Goal: Task Accomplishment & Management: Use online tool/utility

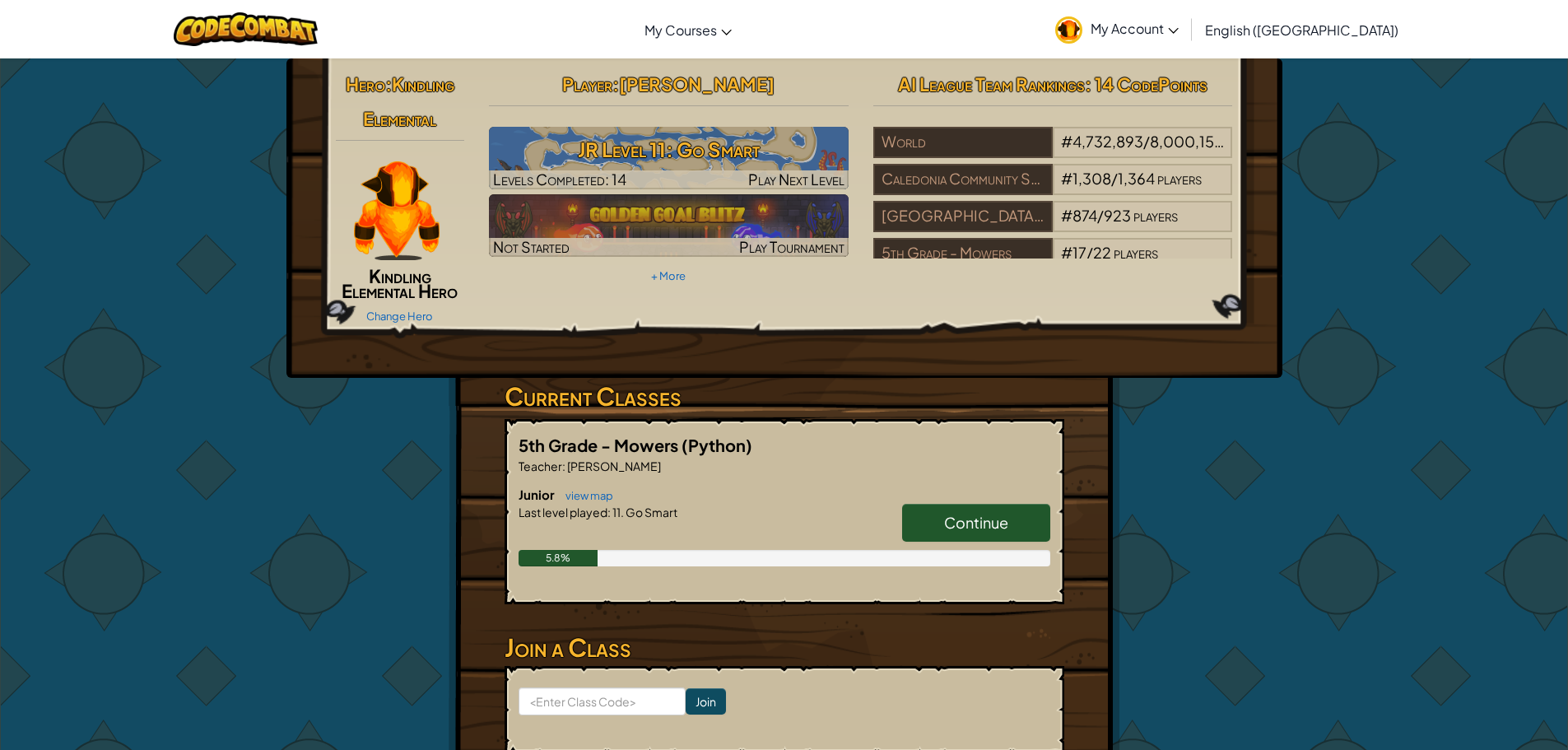
click at [943, 535] on link "Continue" at bounding box center [976, 523] width 148 height 38
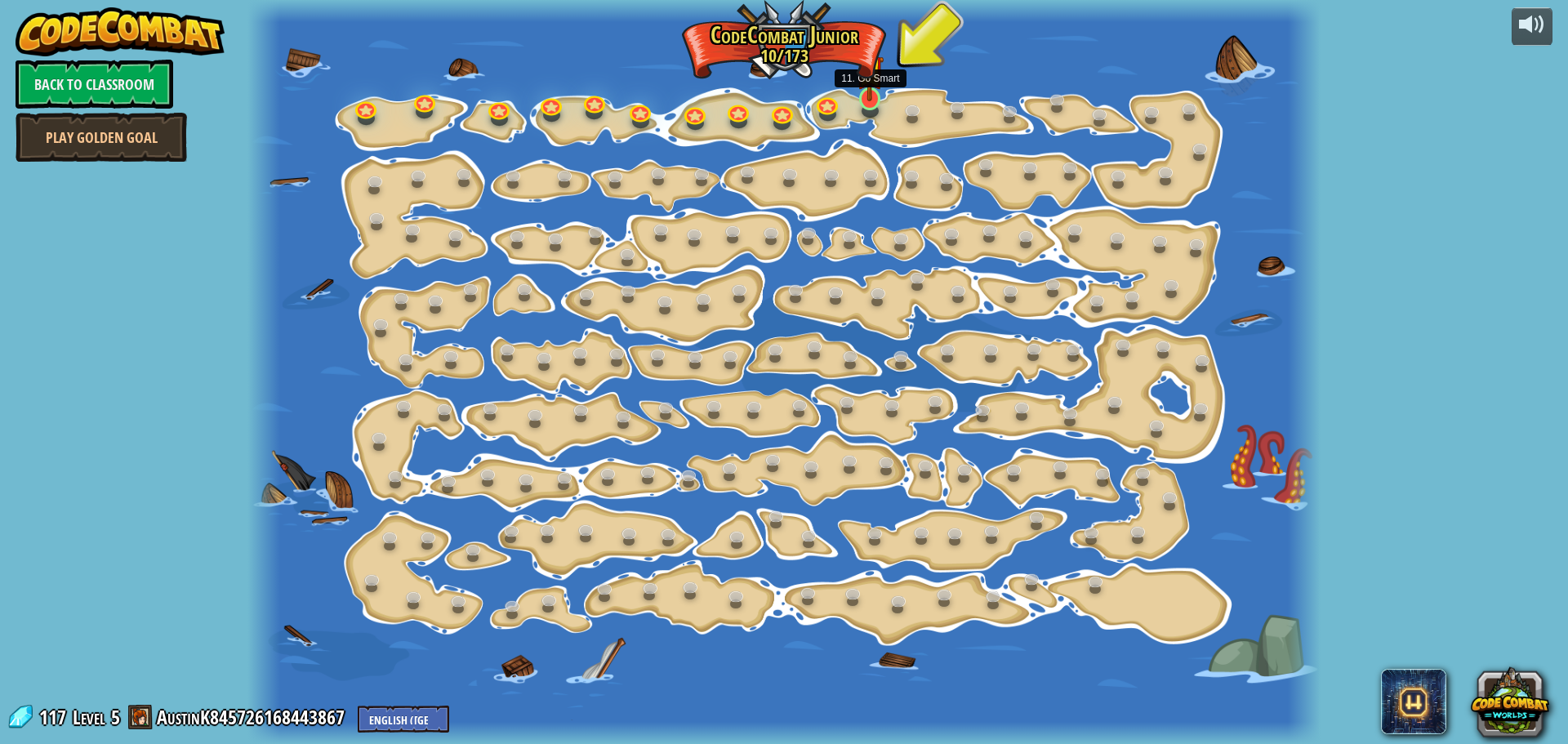
click at [871, 88] on img at bounding box center [870, 69] width 28 height 65
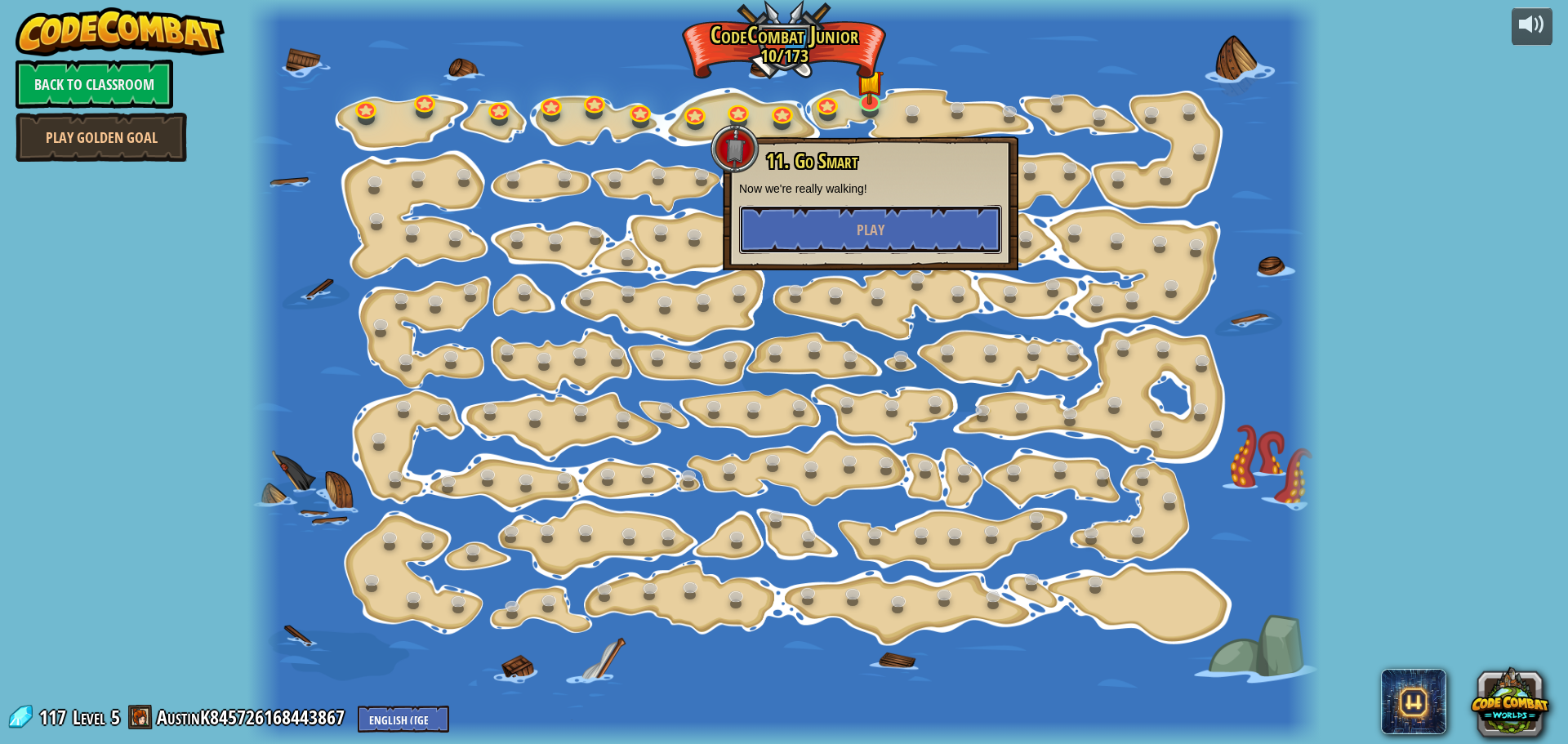
drag, startPoint x: 888, startPoint y: 226, endPoint x: 886, endPoint y: 209, distance: 17.1
click at [888, 219] on button "Play" at bounding box center [870, 229] width 263 height 49
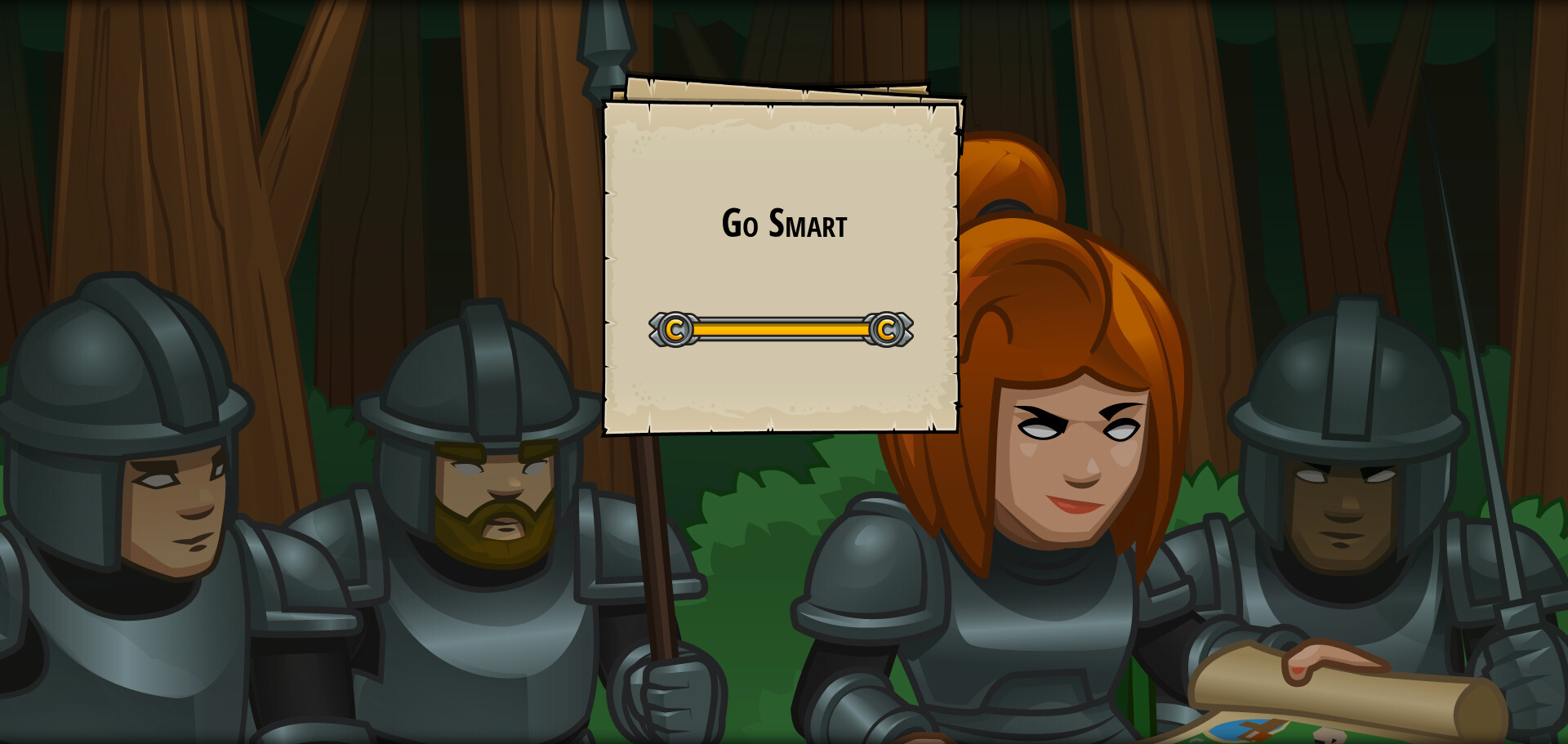
click at [900, 221] on h1 "Go Smart" at bounding box center [784, 222] width 335 height 43
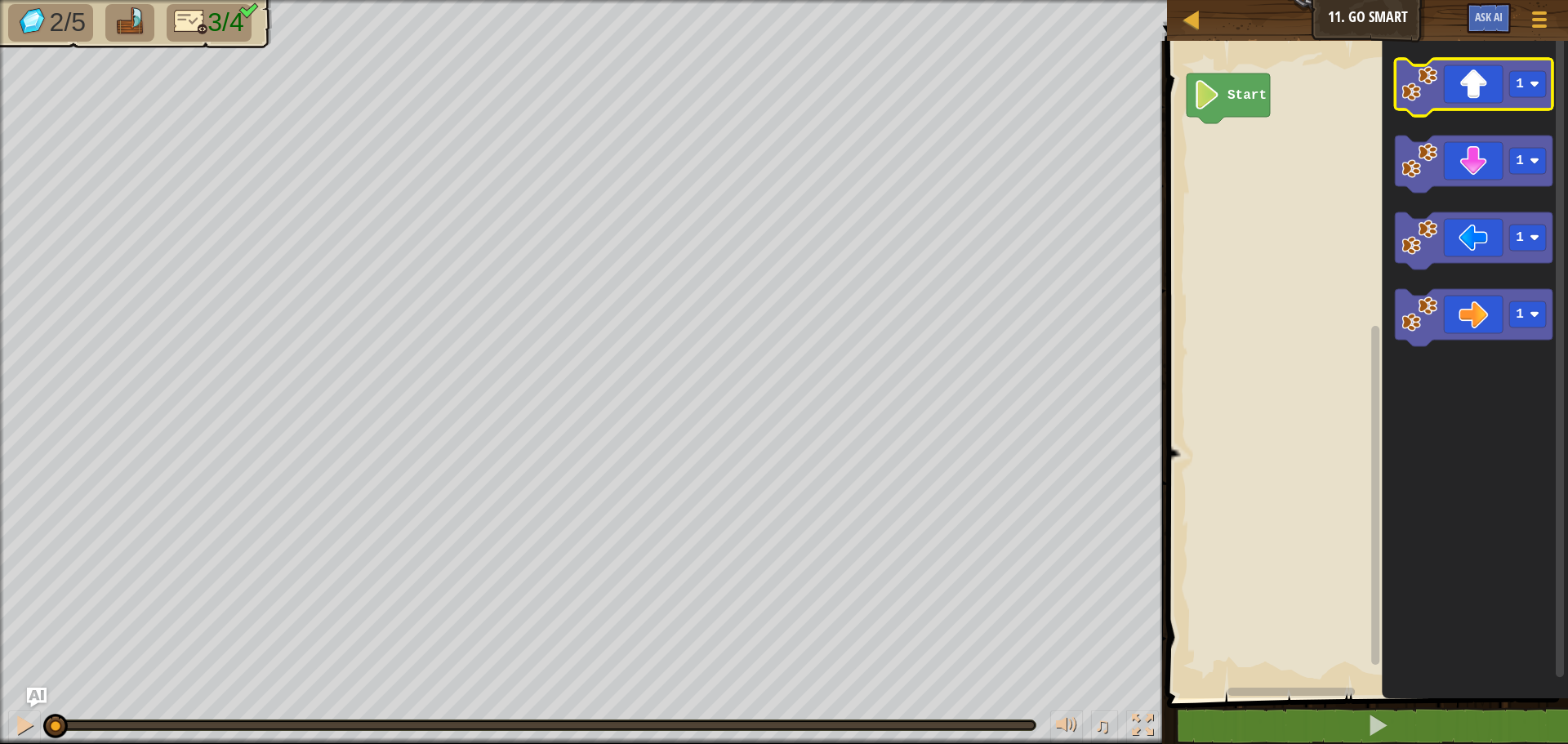
click at [1486, 84] on icon "Blockly Workspace" at bounding box center [1474, 88] width 157 height 57
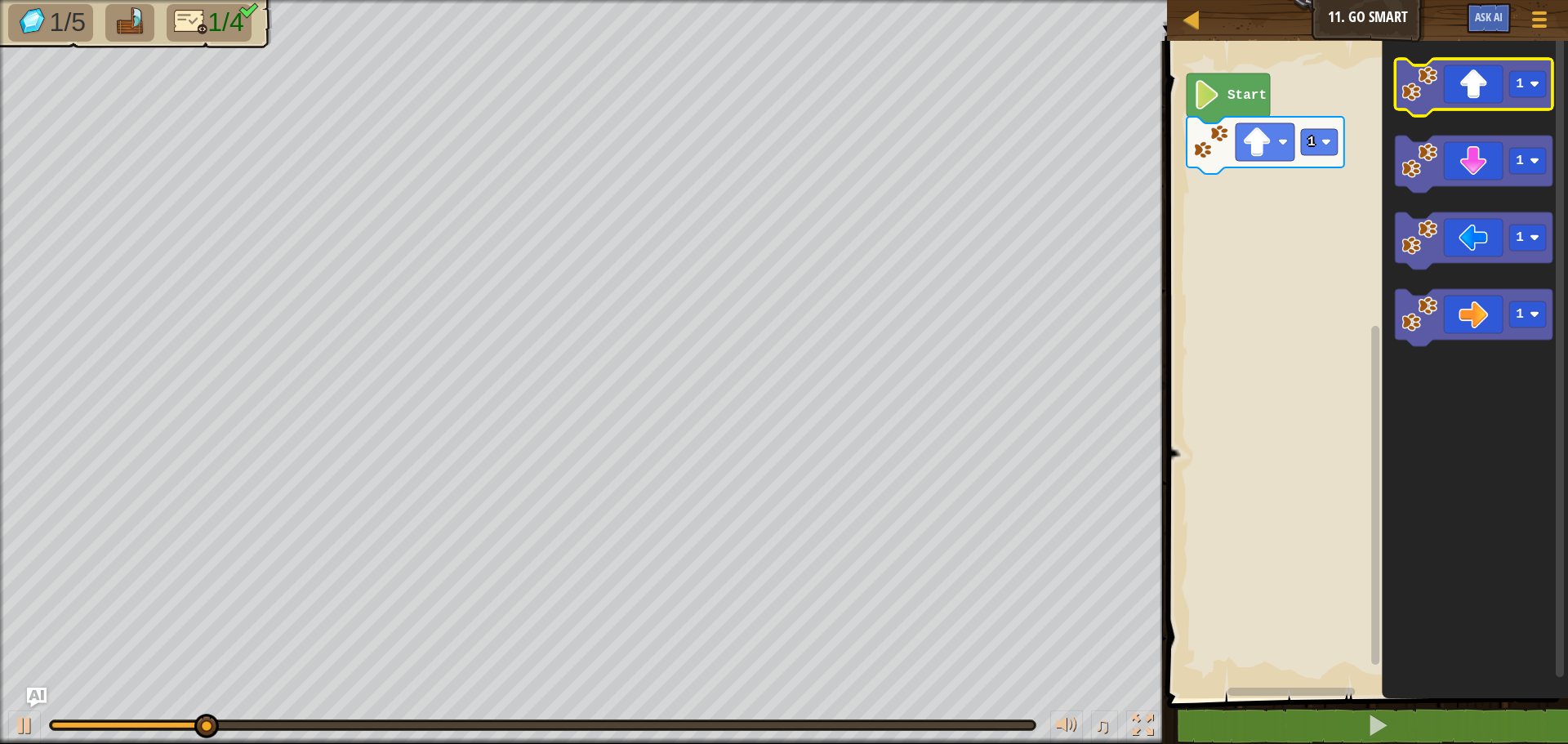
click at [1476, 103] on icon "Blockly Workspace" at bounding box center [1474, 88] width 157 height 57
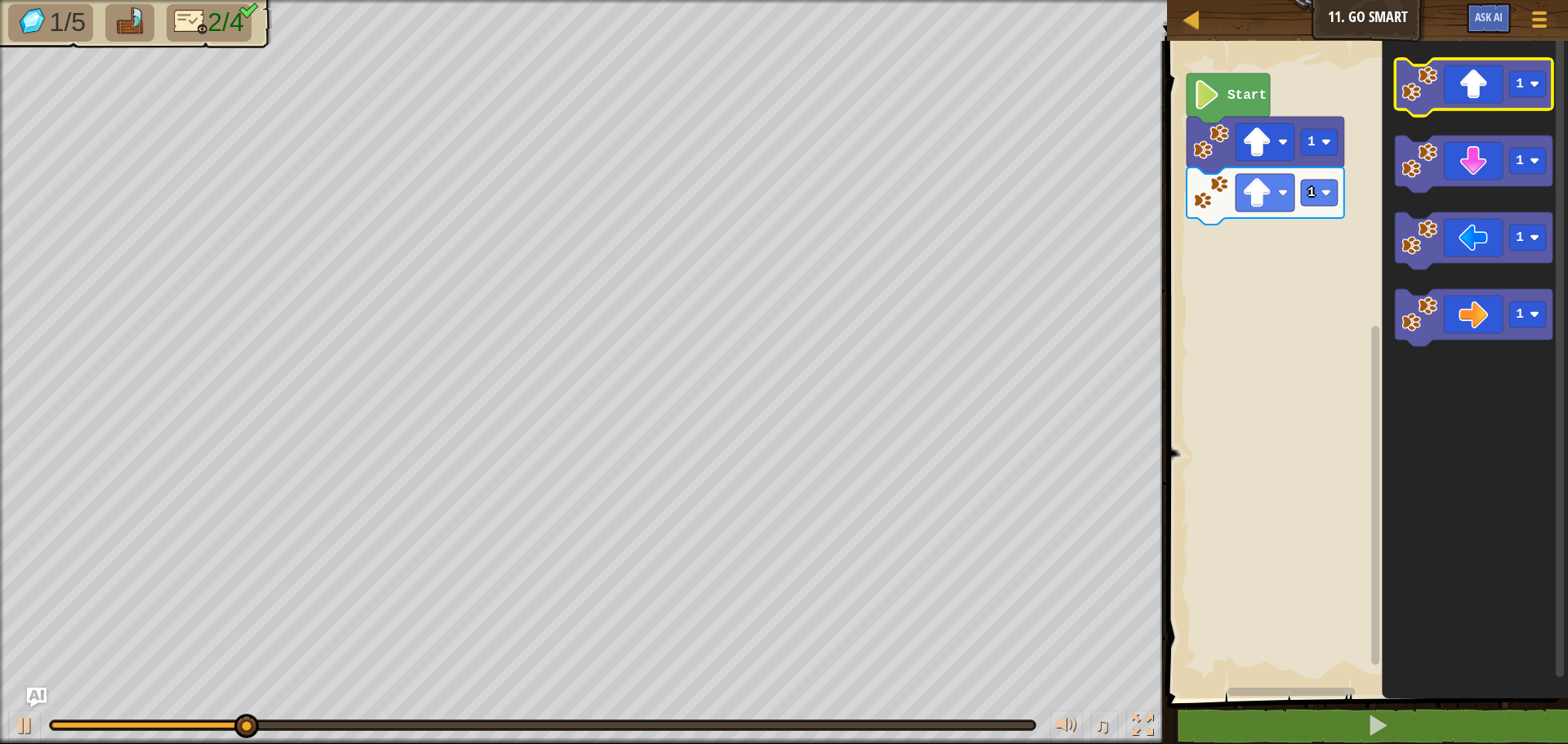
click at [1474, 103] on icon "Blockly Workspace" at bounding box center [1474, 88] width 157 height 57
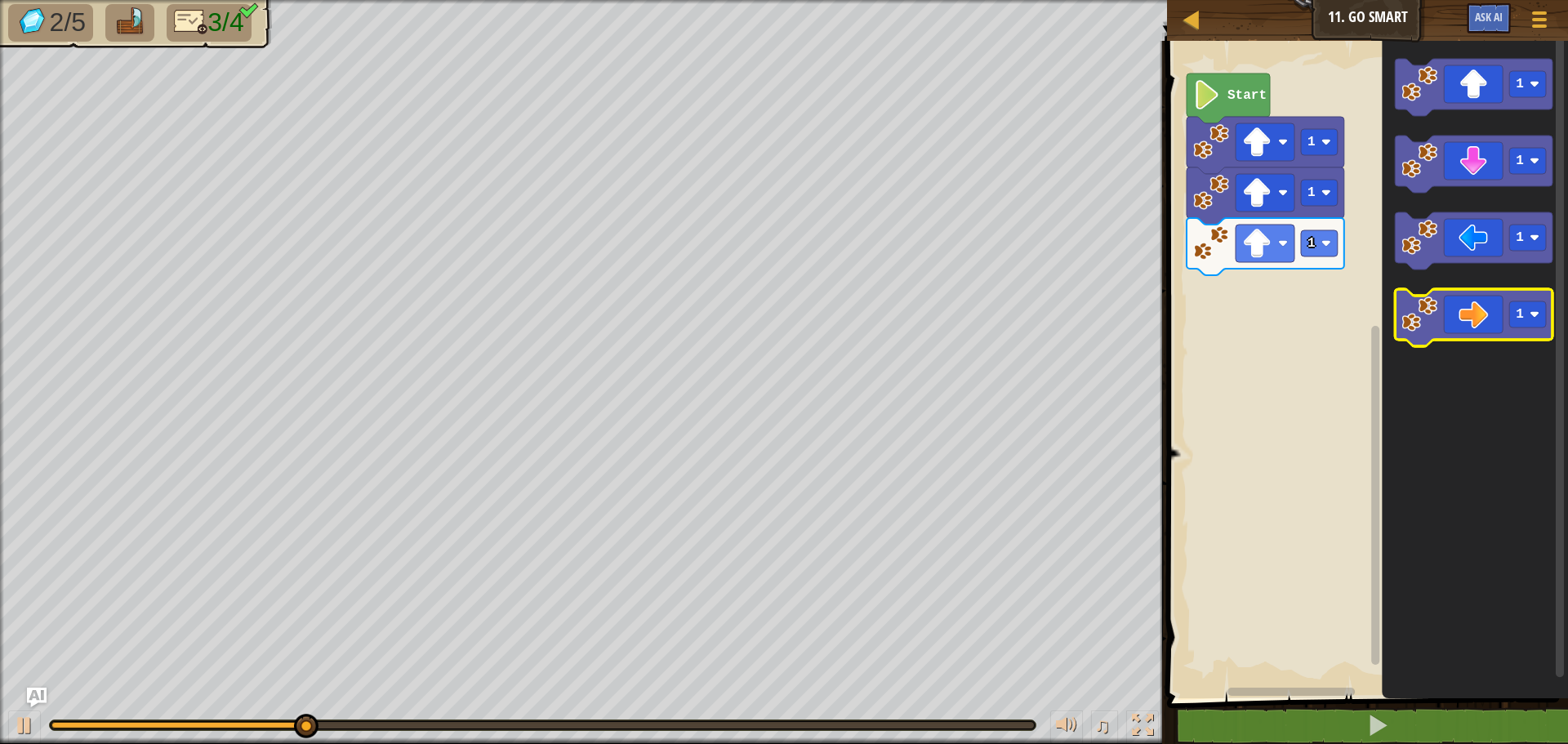
click at [1486, 299] on icon "Blockly Workspace" at bounding box center [1474, 318] width 157 height 57
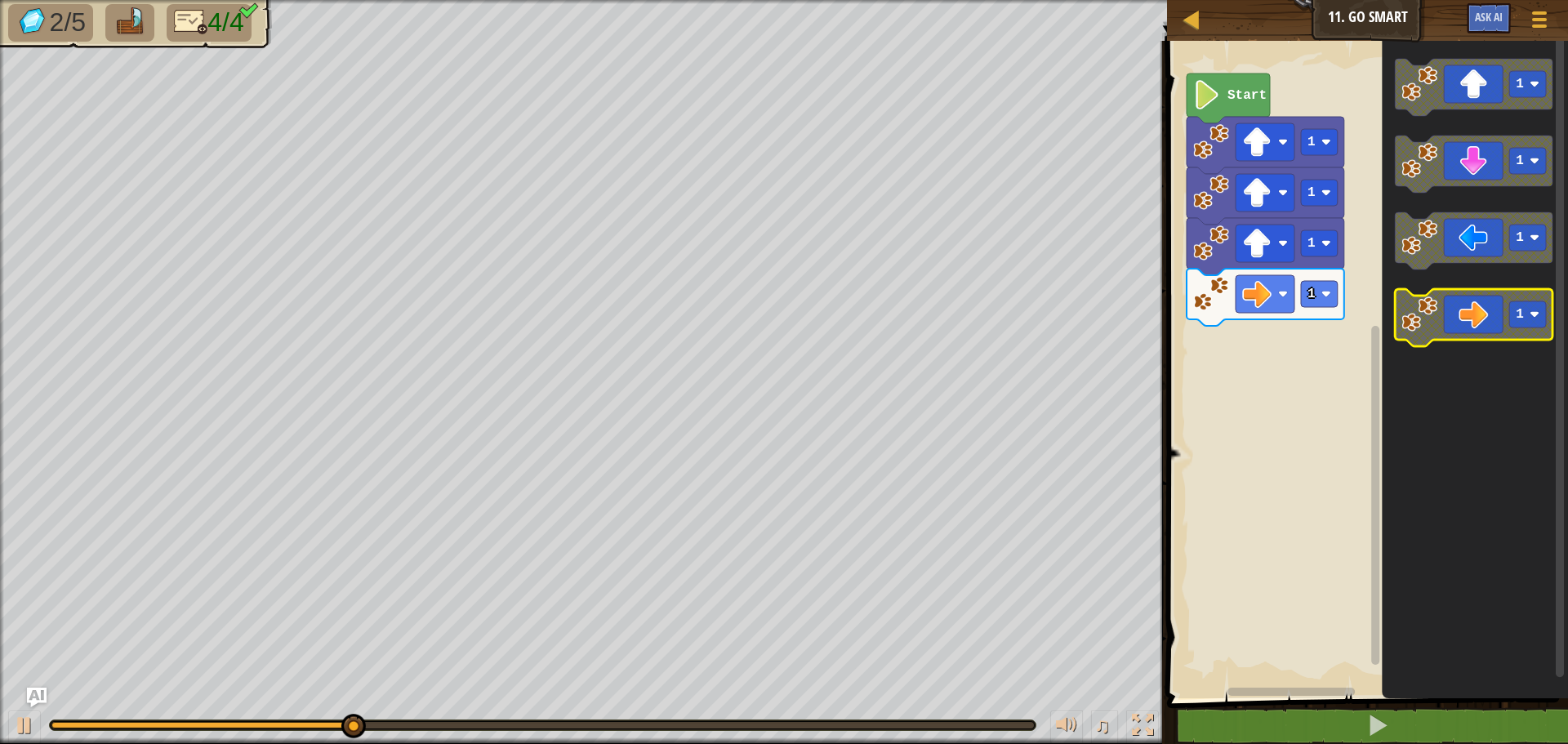
click at [1491, 302] on icon "Blockly Workspace" at bounding box center [1474, 318] width 157 height 57
click at [1510, 309] on rect "Blockly Workspace" at bounding box center [1528, 314] width 36 height 27
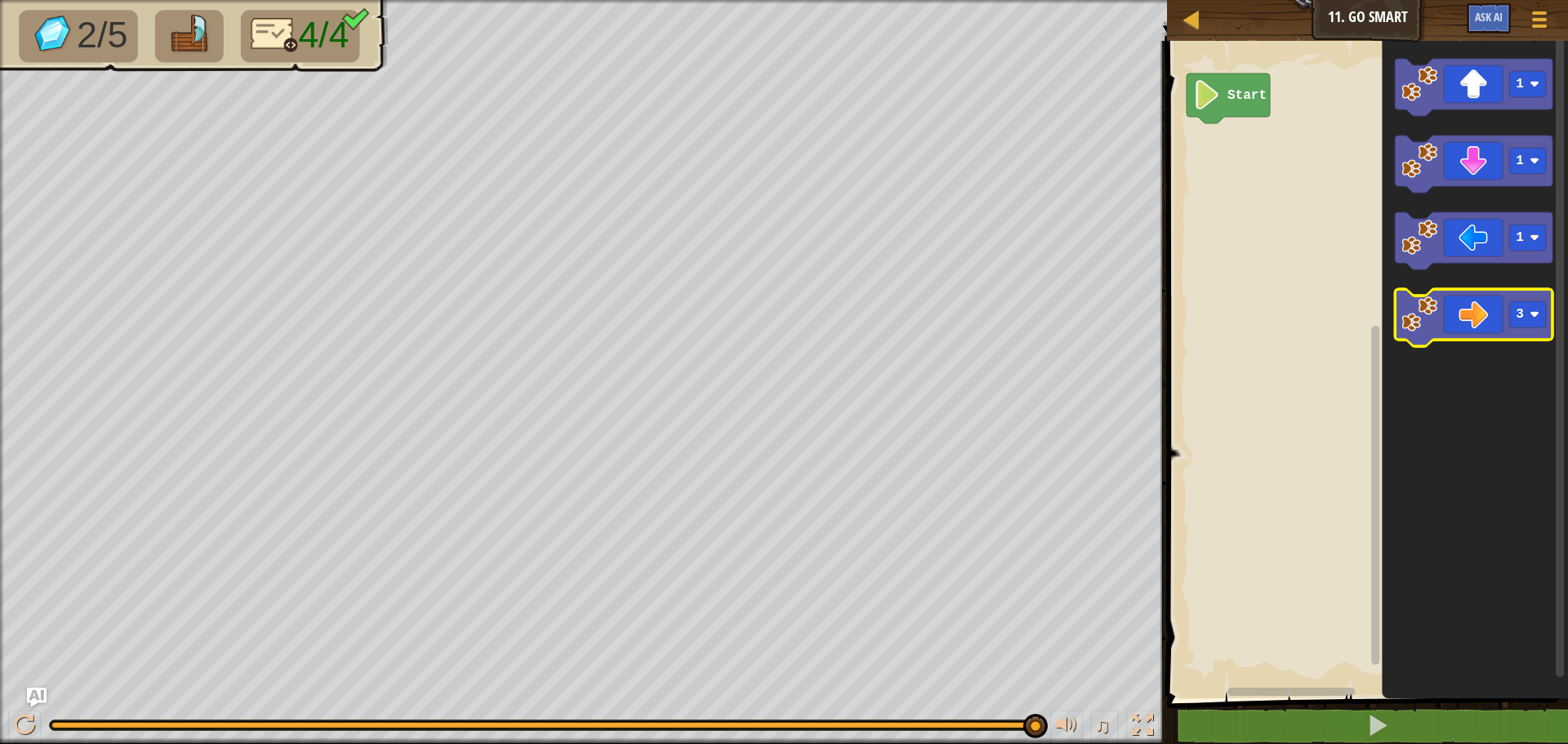
click at [1463, 317] on icon "Blockly Workspace" at bounding box center [1474, 318] width 157 height 57
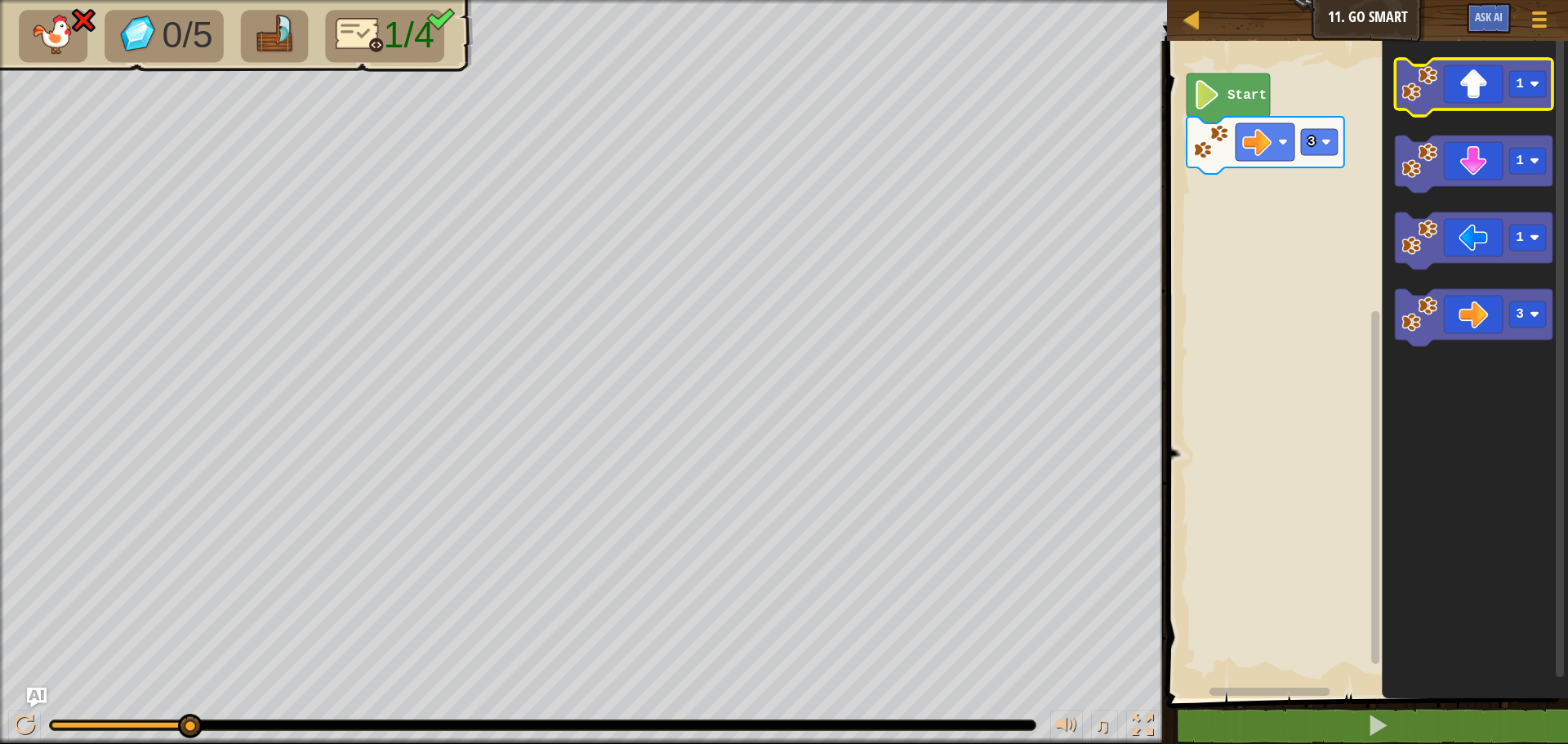
click at [1496, 76] on icon "Blockly Workspace" at bounding box center [1474, 88] width 157 height 57
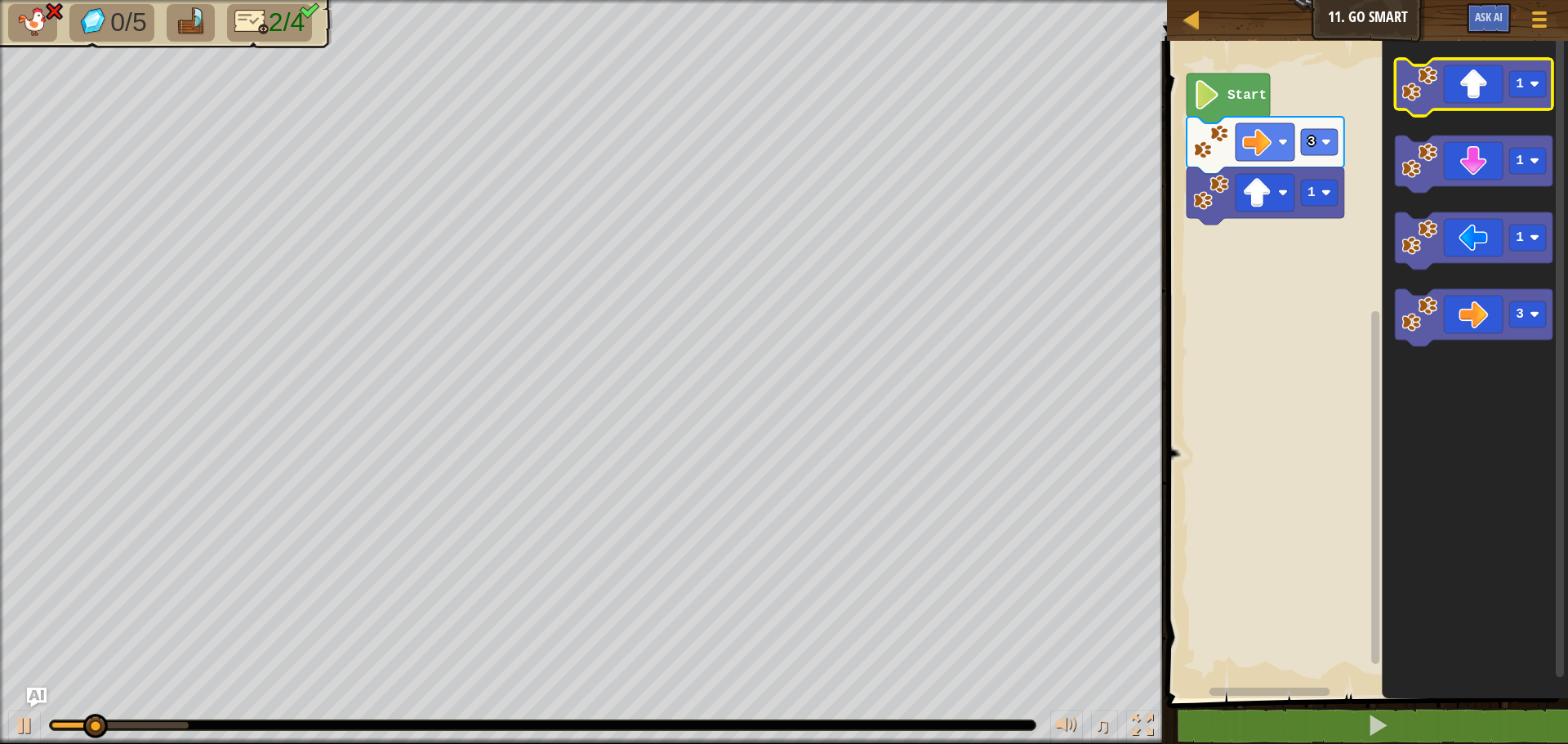
click at [1496, 78] on icon "Blockly Workspace" at bounding box center [1474, 88] width 157 height 57
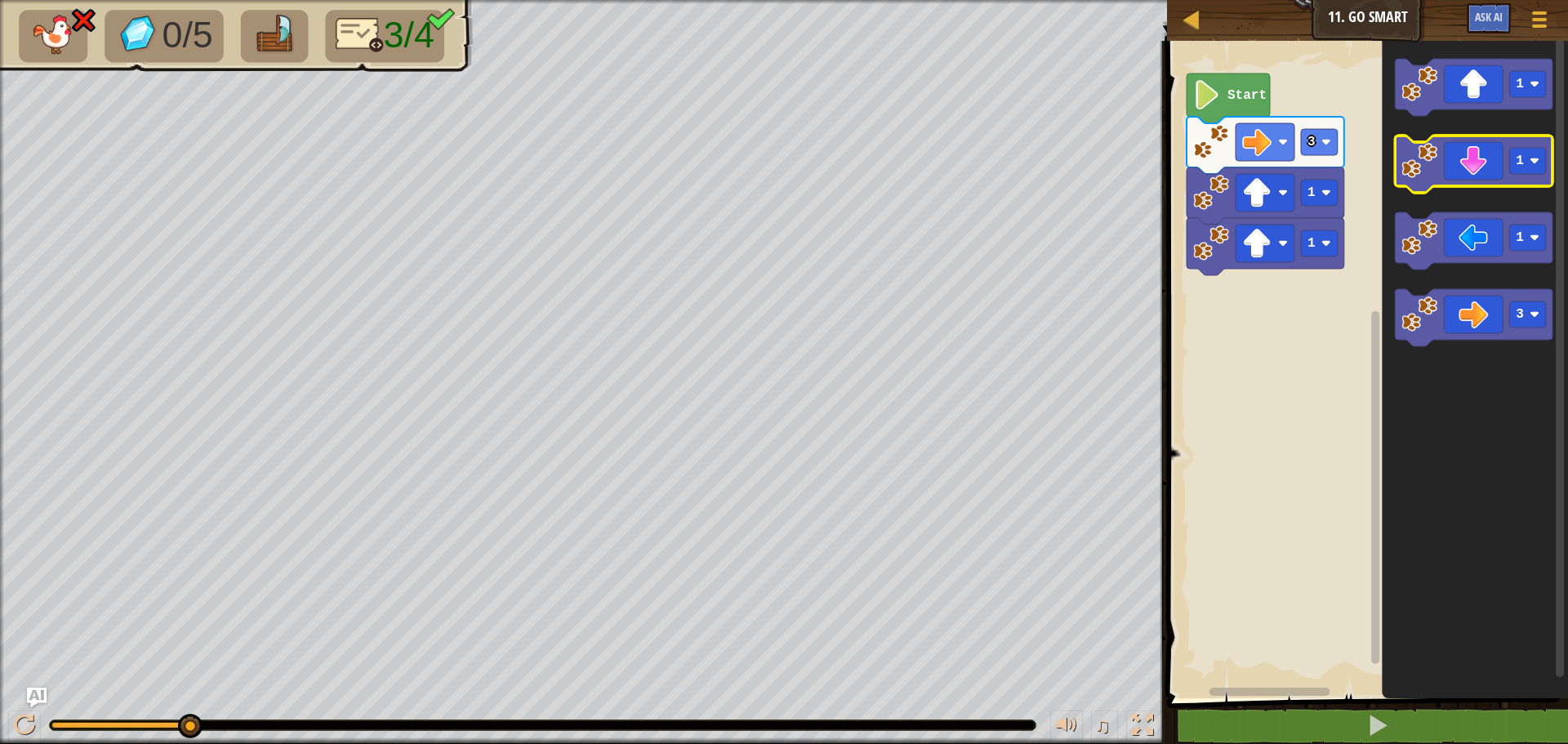
click at [1495, 151] on icon "Blockly Workspace" at bounding box center [1474, 164] width 157 height 57
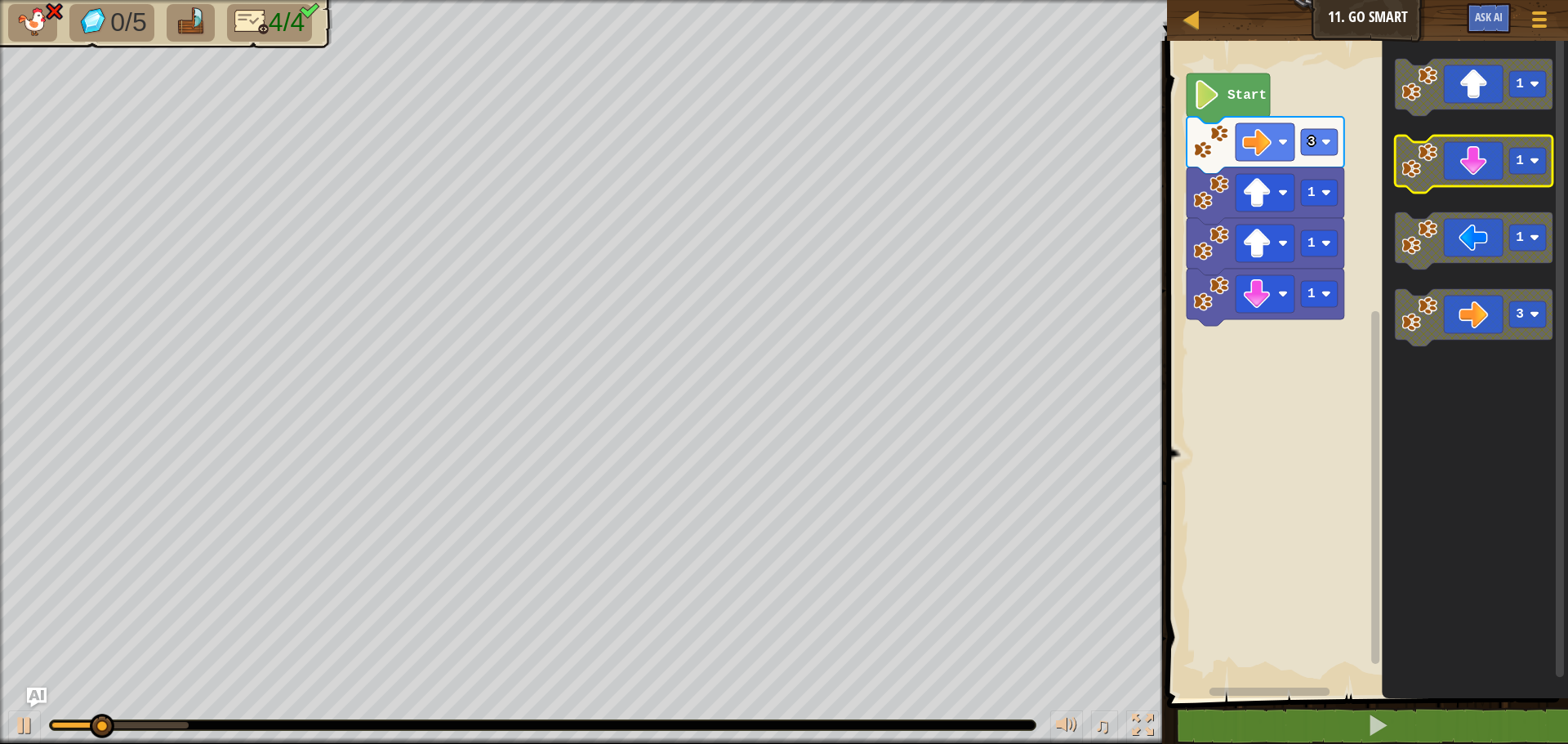
click at [1493, 151] on icon "Blockly Workspace" at bounding box center [1474, 164] width 157 height 57
click at [1475, 142] on icon "Blockly Workspace" at bounding box center [1474, 164] width 157 height 57
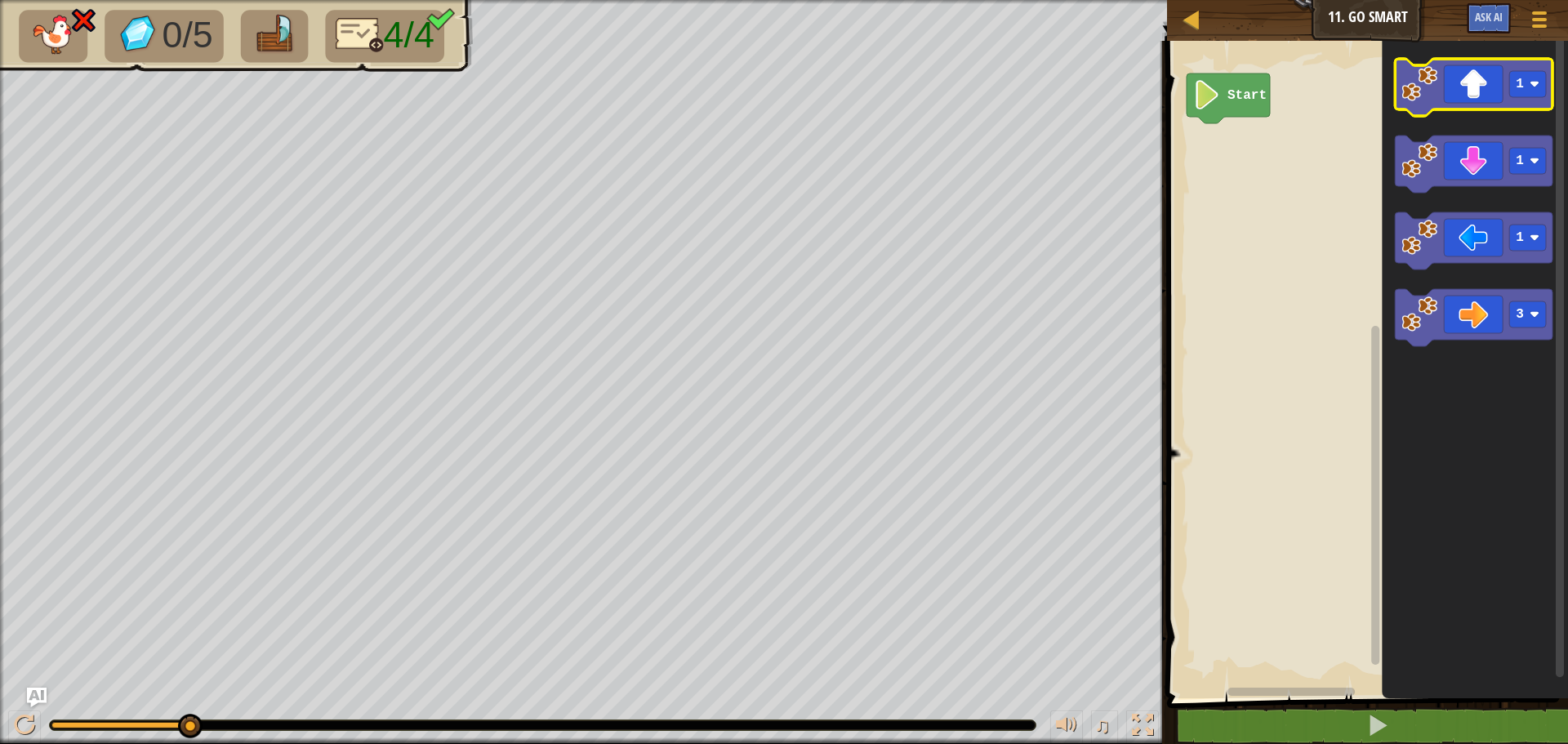
click at [1467, 87] on icon "Blockly Workspace" at bounding box center [1474, 88] width 157 height 57
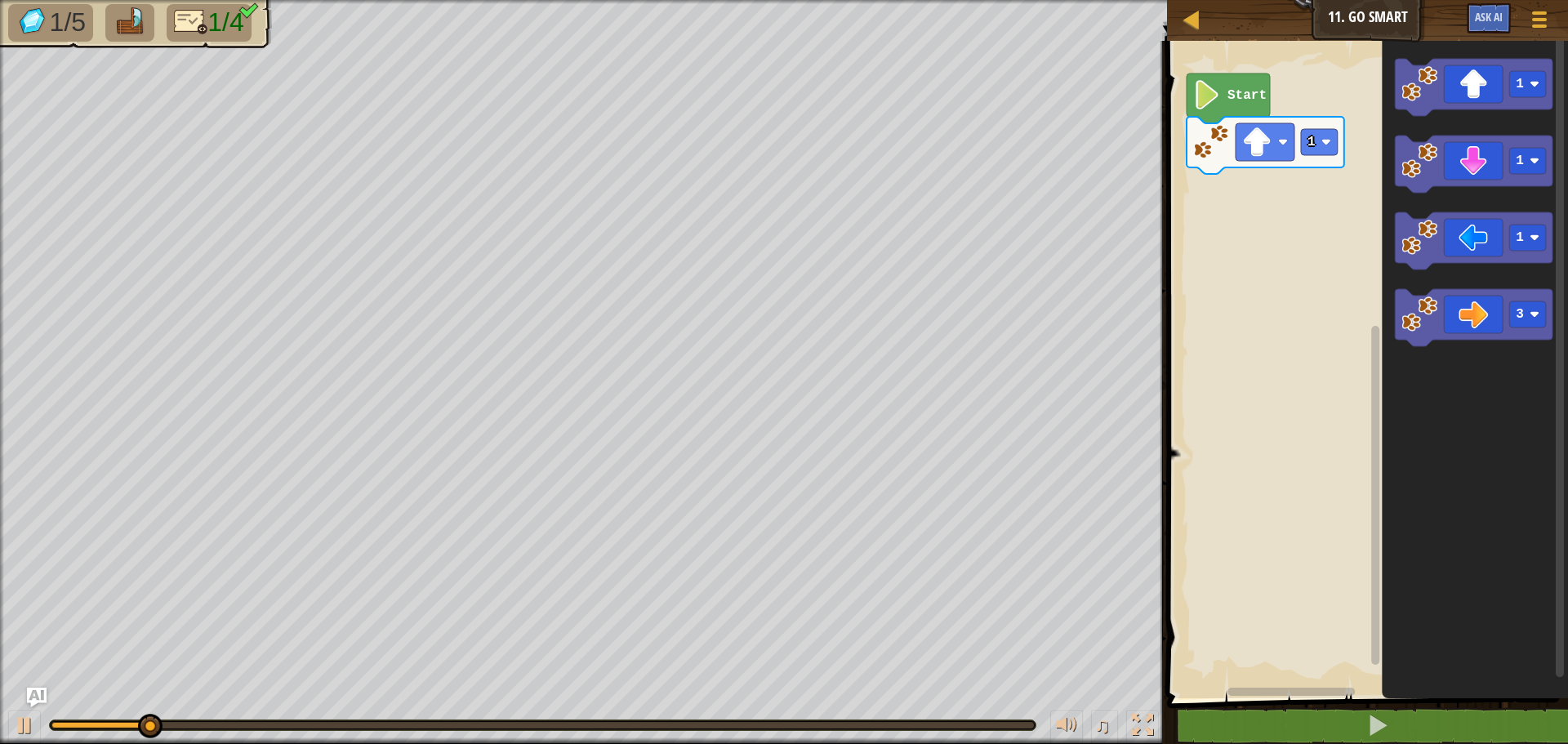
click at [1467, 78] on icon "Blockly Workspace" at bounding box center [1474, 88] width 157 height 57
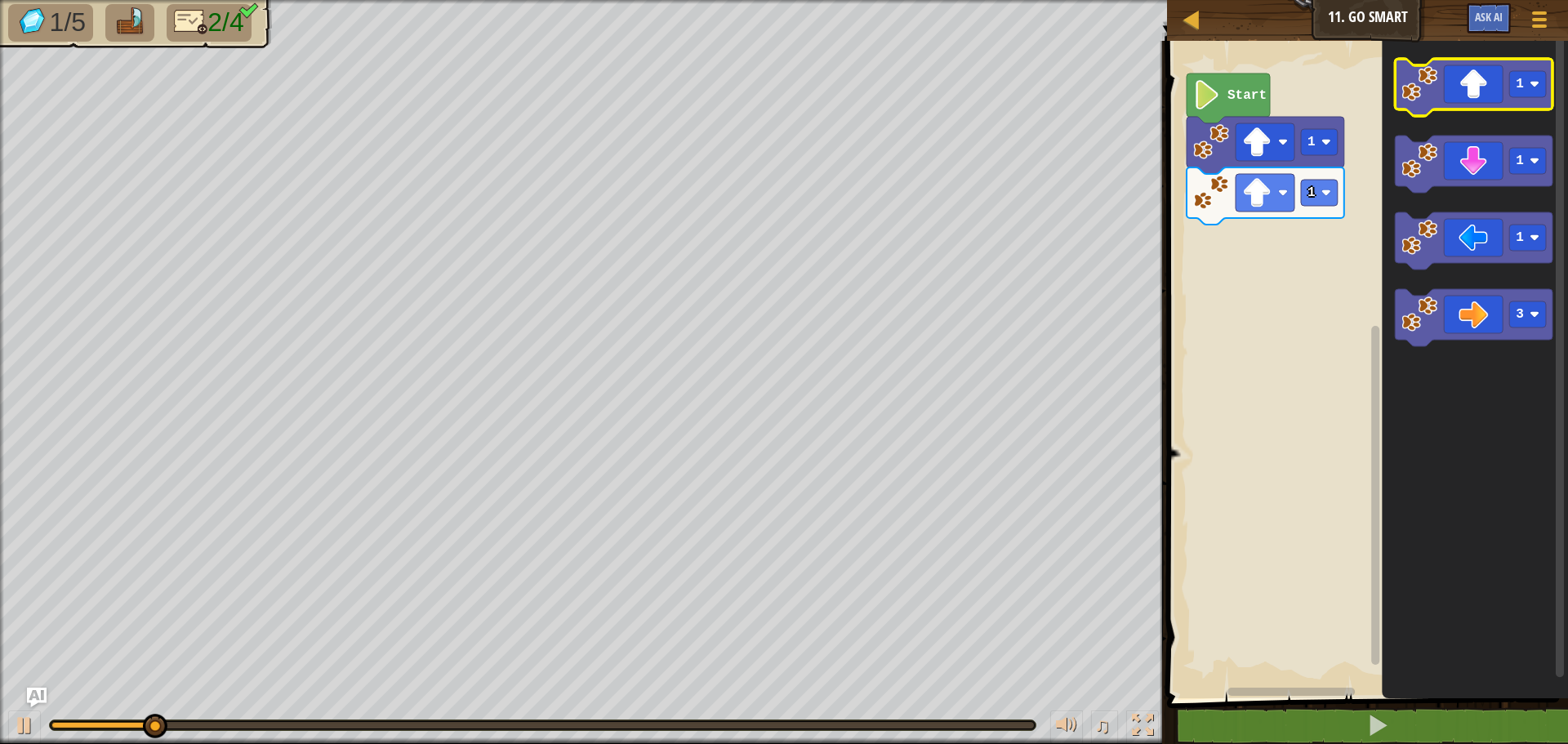
click at [1472, 76] on icon "Blockly Workspace" at bounding box center [1474, 88] width 157 height 57
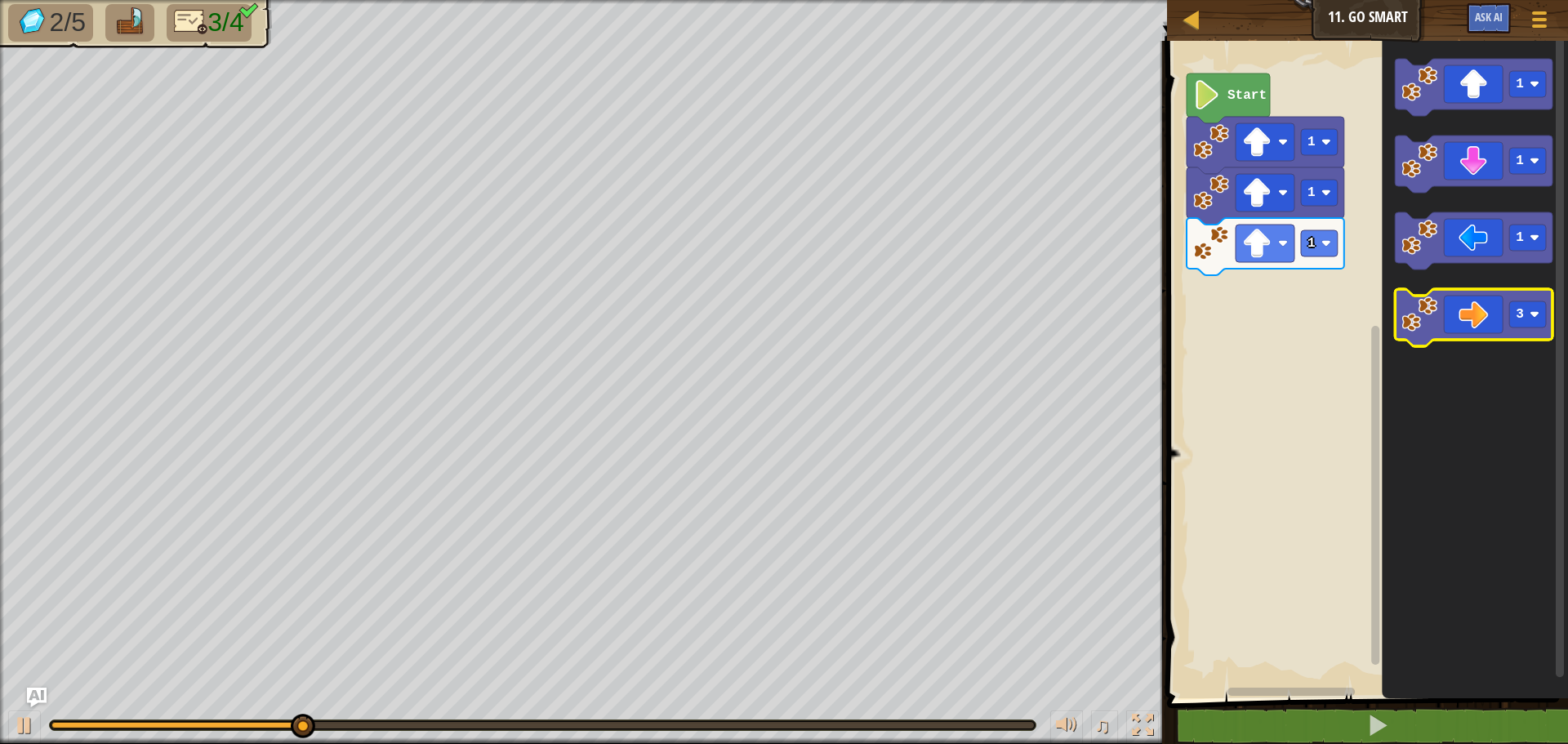
click at [1496, 315] on icon "Blockly Workspace" at bounding box center [1474, 318] width 157 height 57
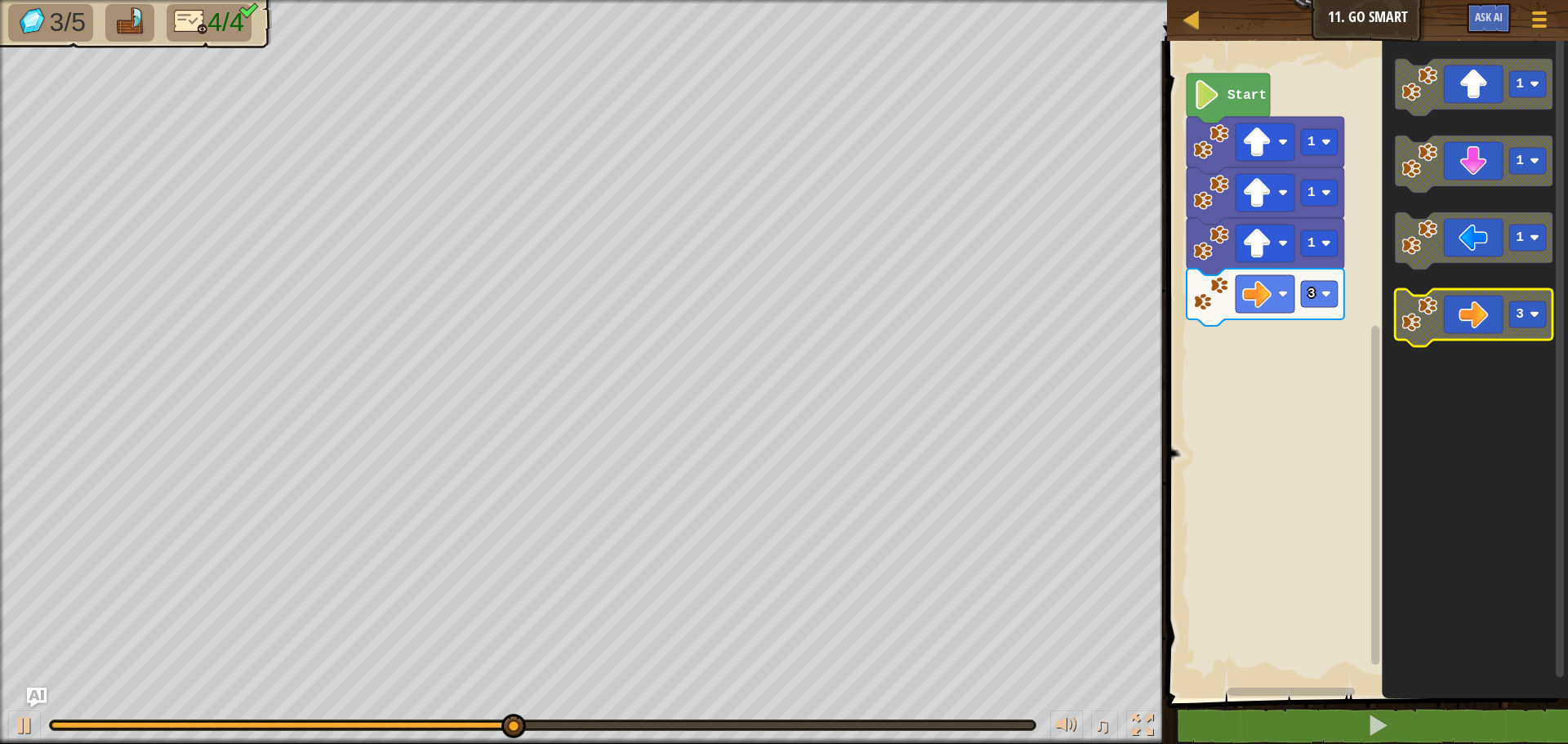
click at [1505, 307] on icon "Blockly Workspace" at bounding box center [1474, 318] width 157 height 57
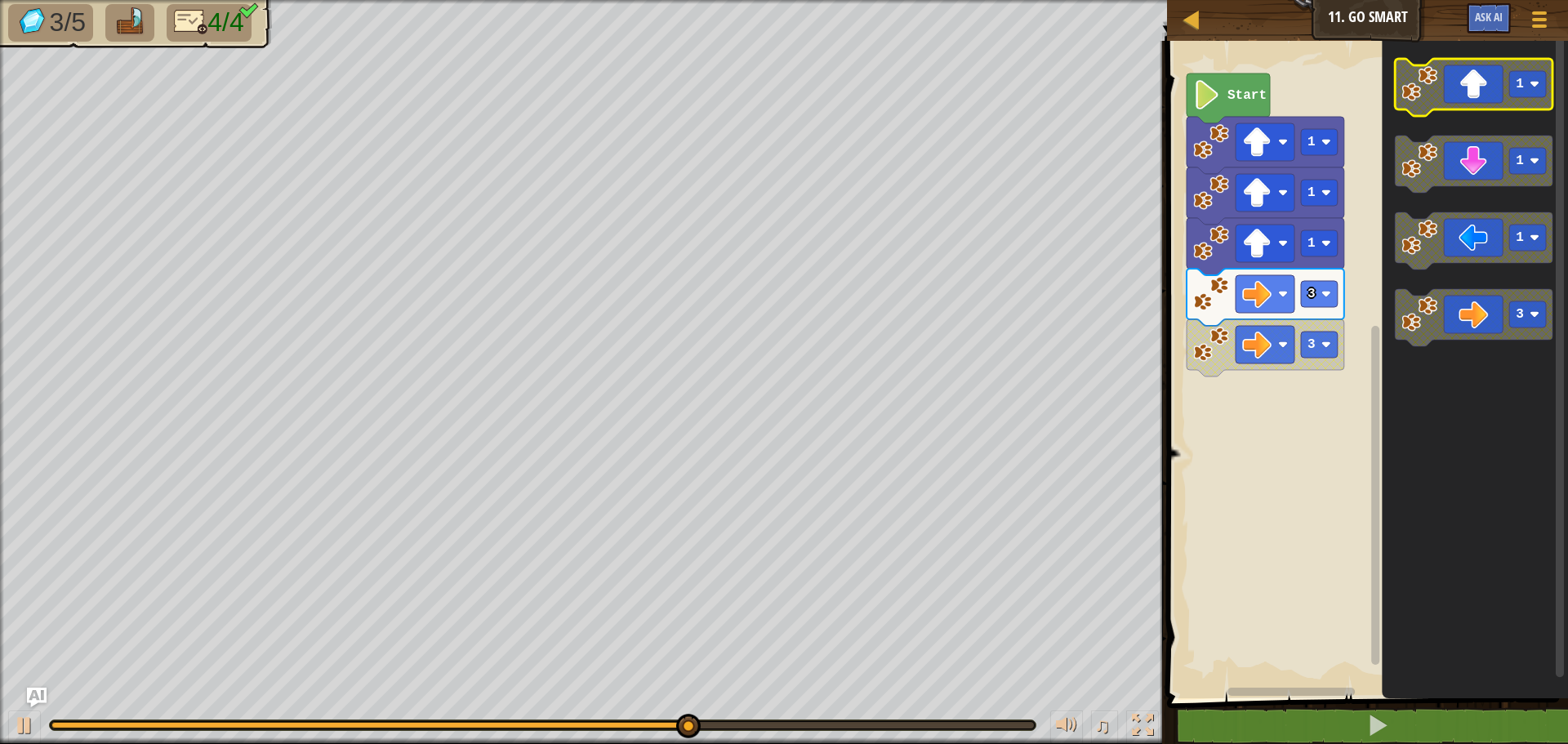
click at [1463, 84] on icon "Blockly Workspace" at bounding box center [1474, 88] width 157 height 57
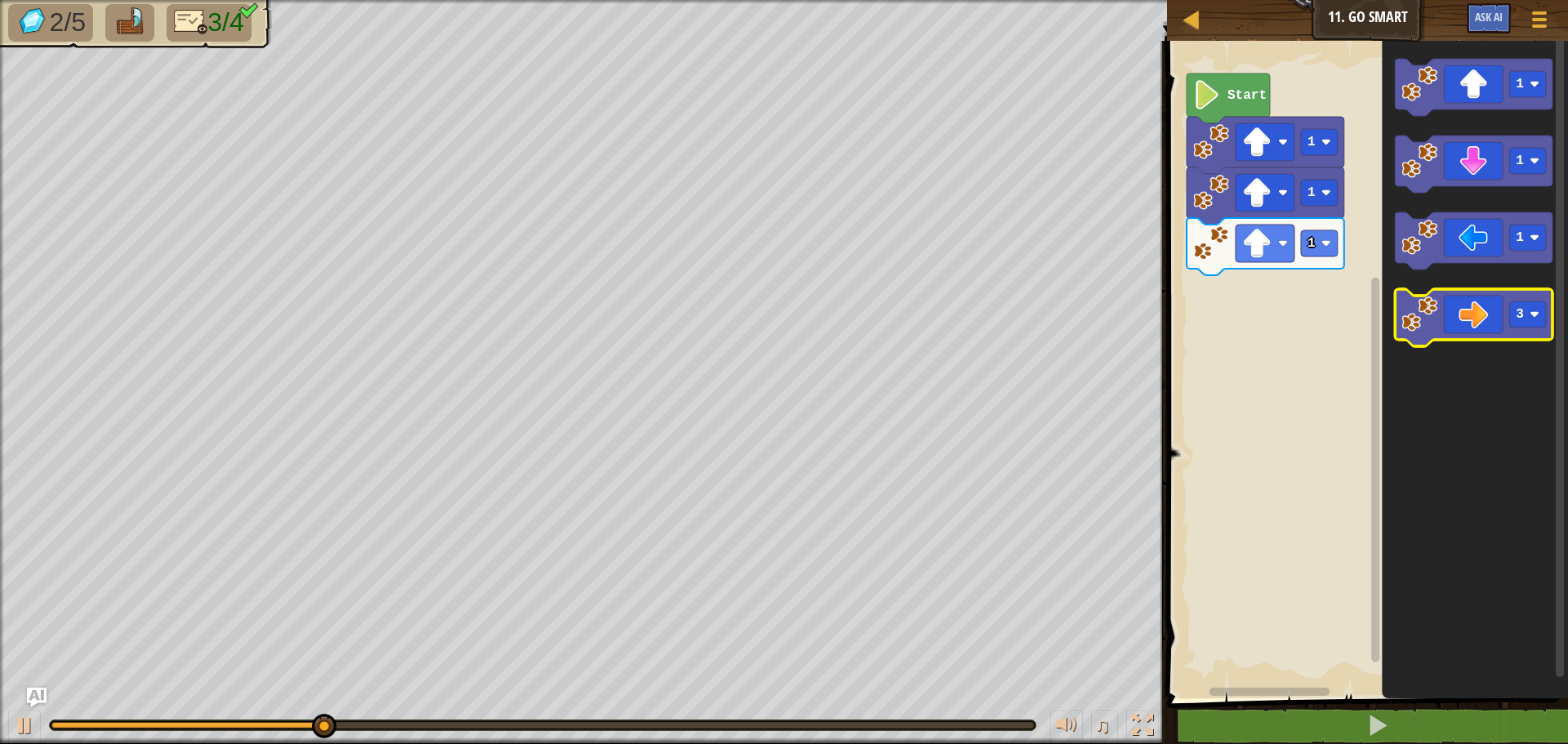
click at [1447, 325] on icon "Blockly Workspace" at bounding box center [1474, 318] width 157 height 57
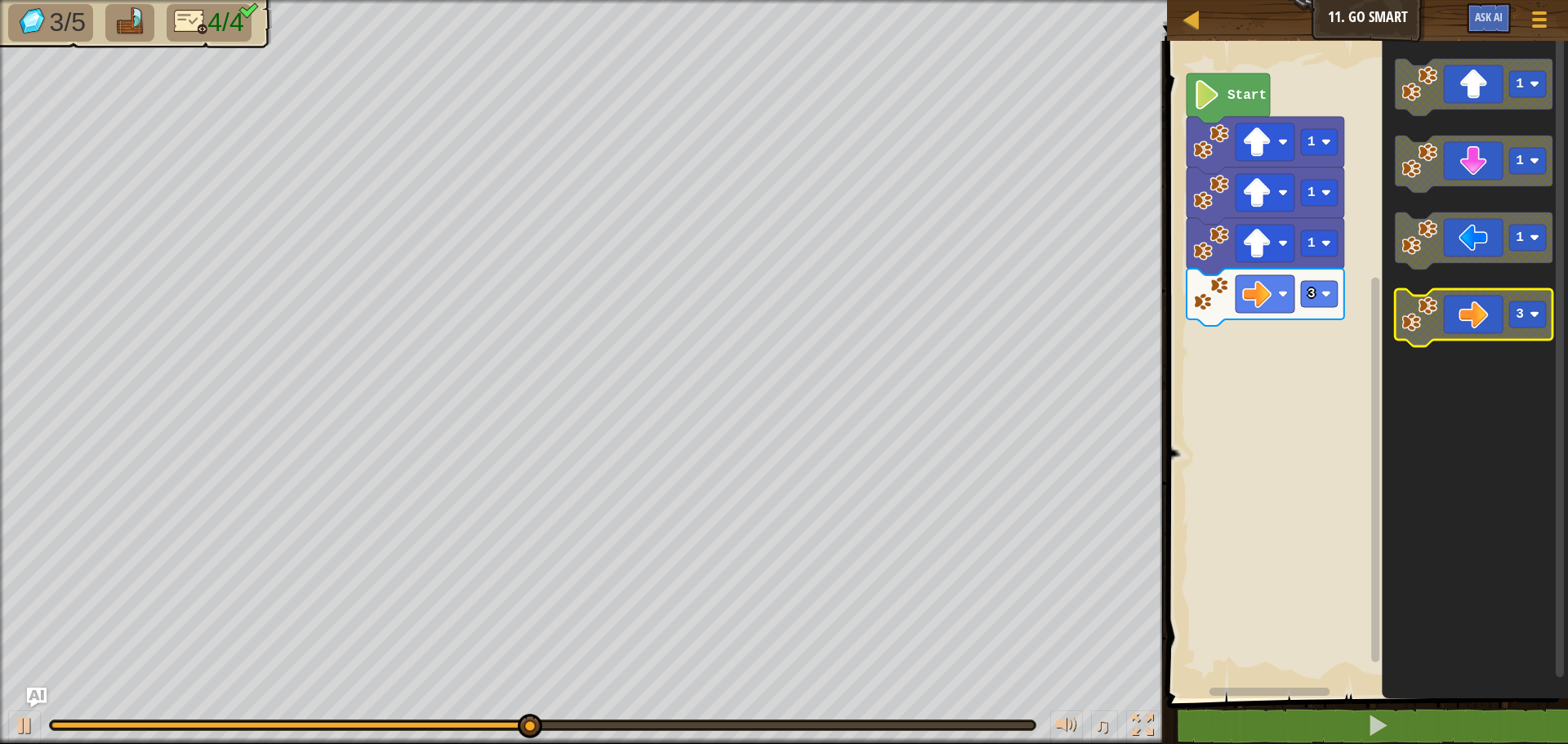
click at [1471, 311] on icon "Blockly Workspace" at bounding box center [1474, 318] width 157 height 57
click at [1502, 319] on icon "Blockly Workspace" at bounding box center [1474, 318] width 157 height 57
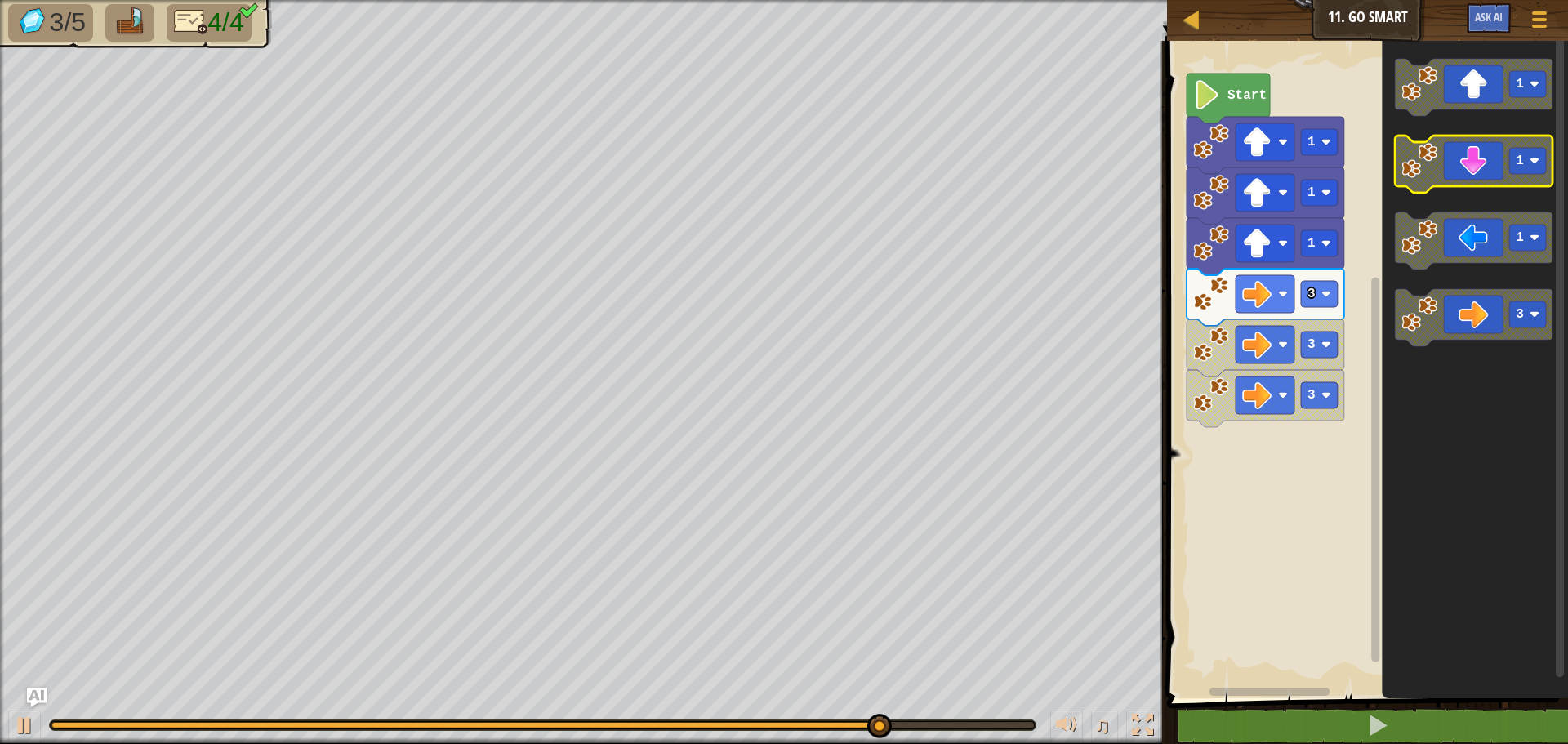
click at [1463, 178] on icon "Blockly Workspace" at bounding box center [1474, 164] width 157 height 57
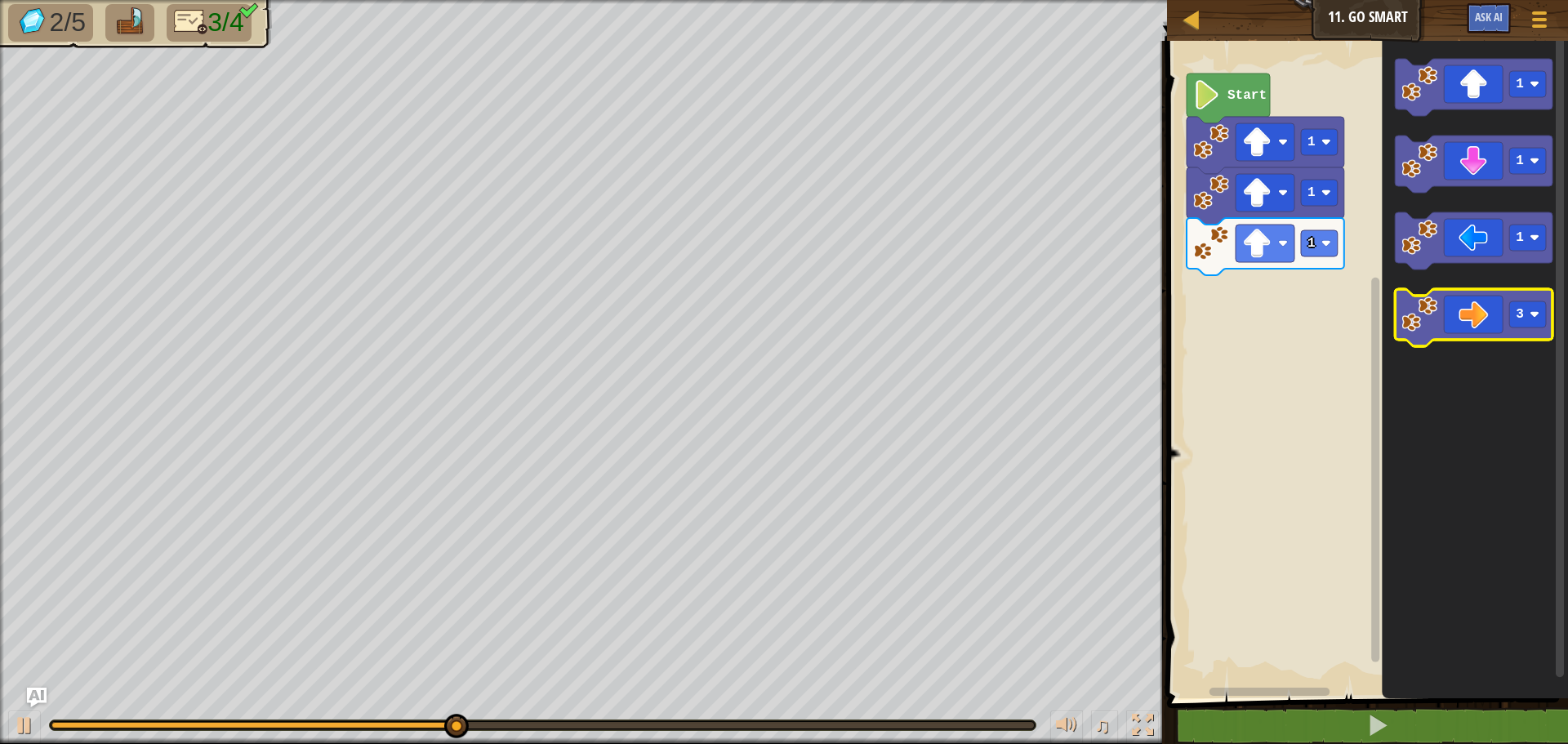
click at [1467, 322] on icon "Blockly Workspace" at bounding box center [1474, 318] width 157 height 57
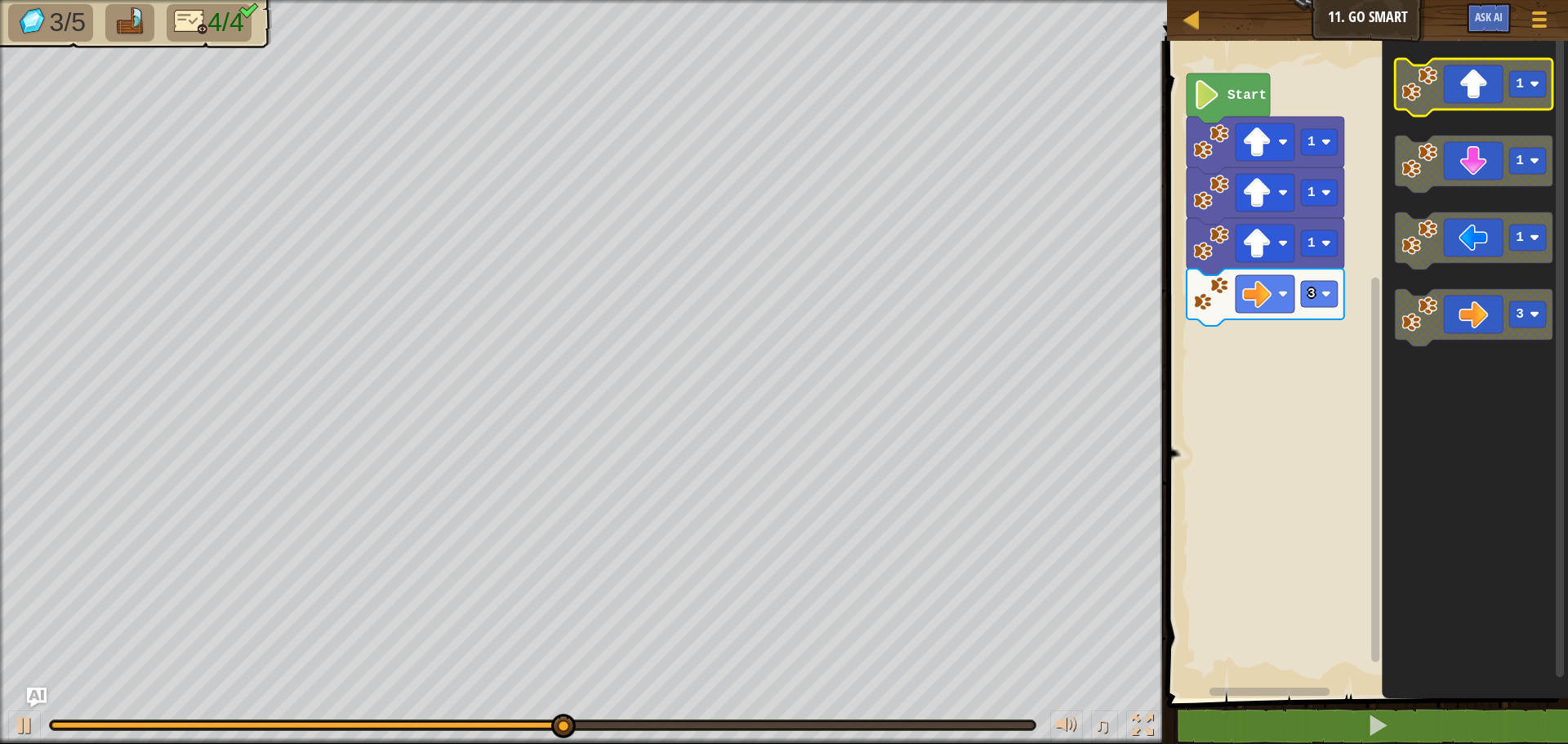
click at [1445, 105] on icon "Blockly Workspace" at bounding box center [1474, 88] width 157 height 57
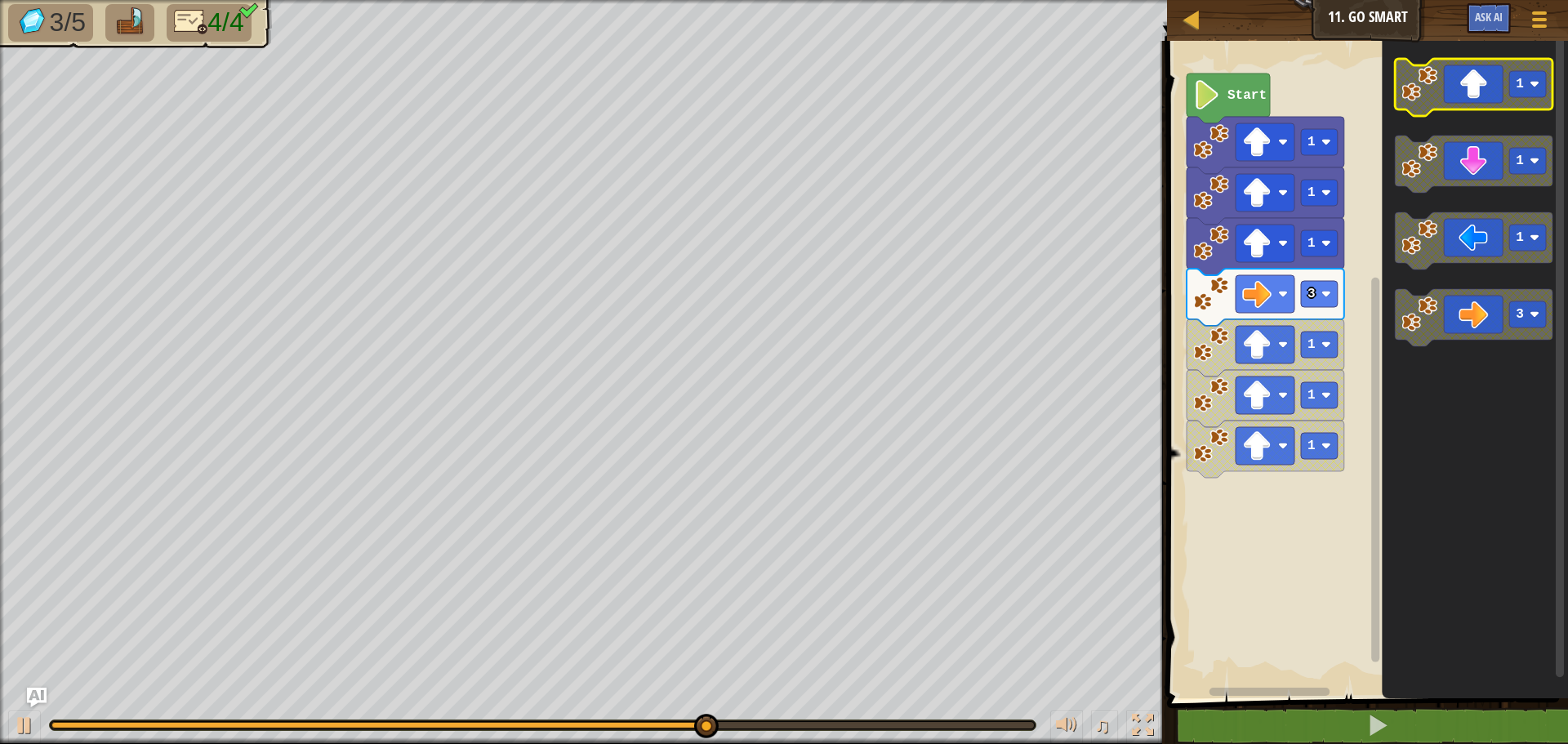
click at [1445, 105] on icon "Blockly Workspace" at bounding box center [1474, 88] width 157 height 57
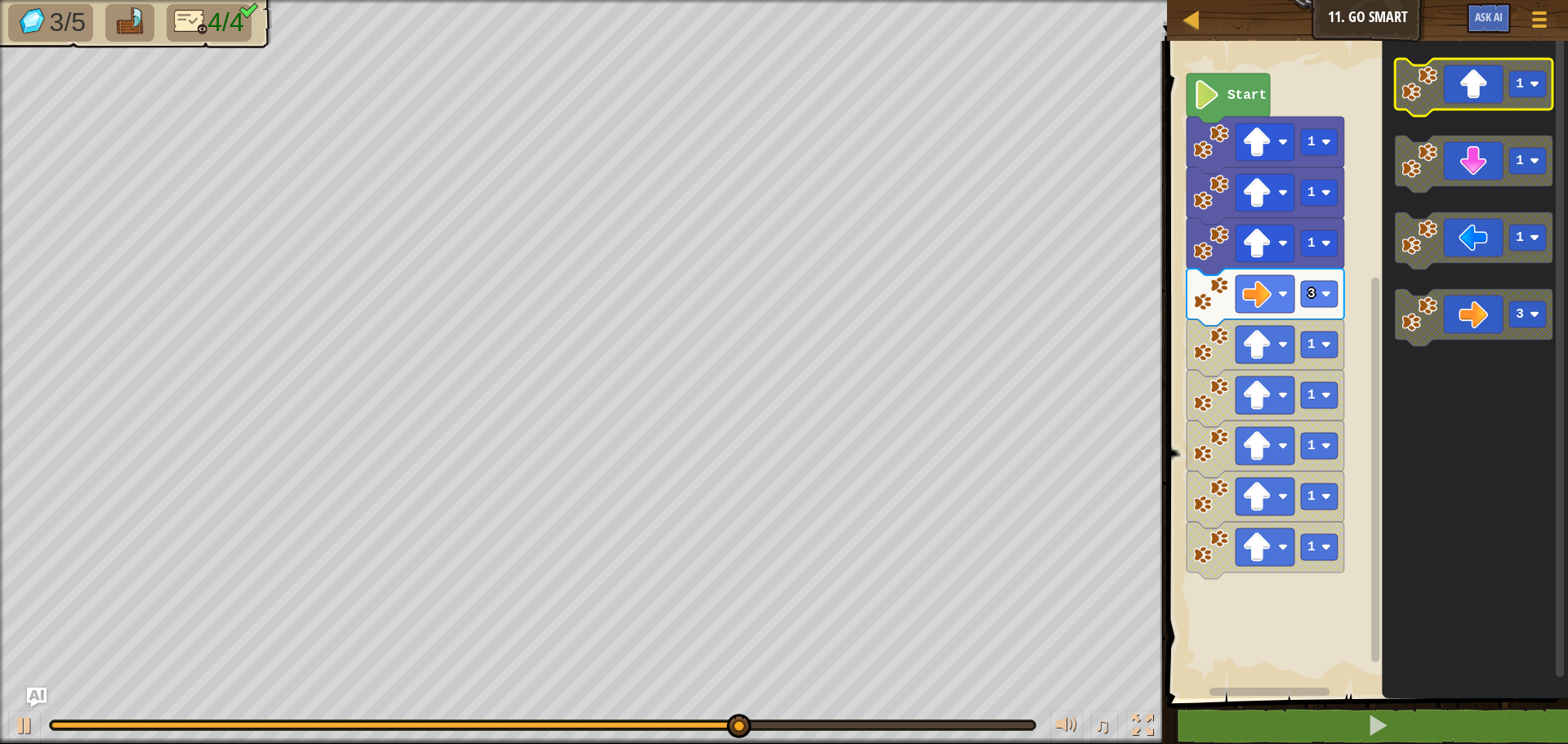
click at [1445, 105] on icon "Blockly Workspace" at bounding box center [1474, 88] width 157 height 57
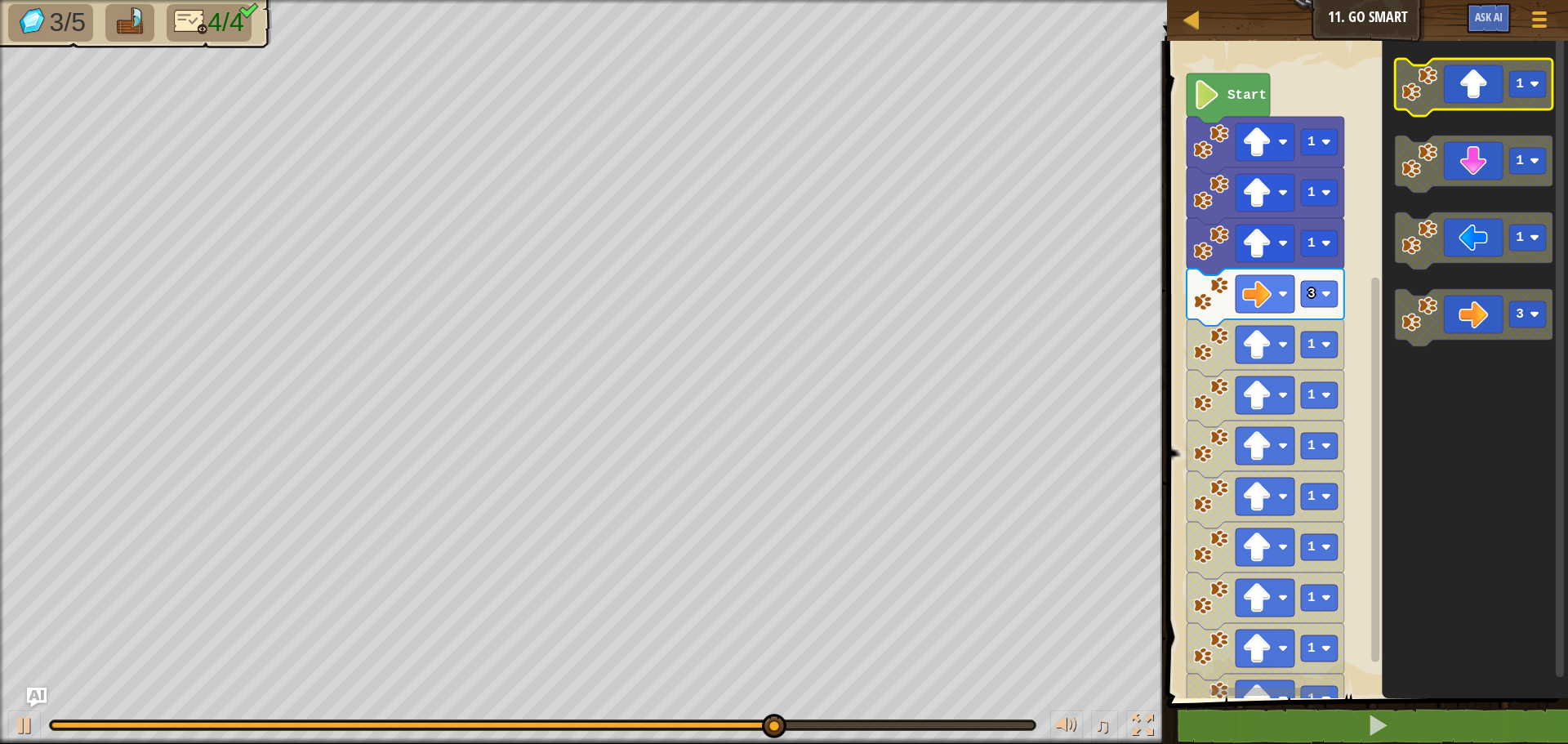
click at [1445, 105] on icon "Blockly Workspace" at bounding box center [1474, 88] width 157 height 57
click at [1435, 110] on g "1 1 1 3" at bounding box center [1474, 203] width 157 height 287
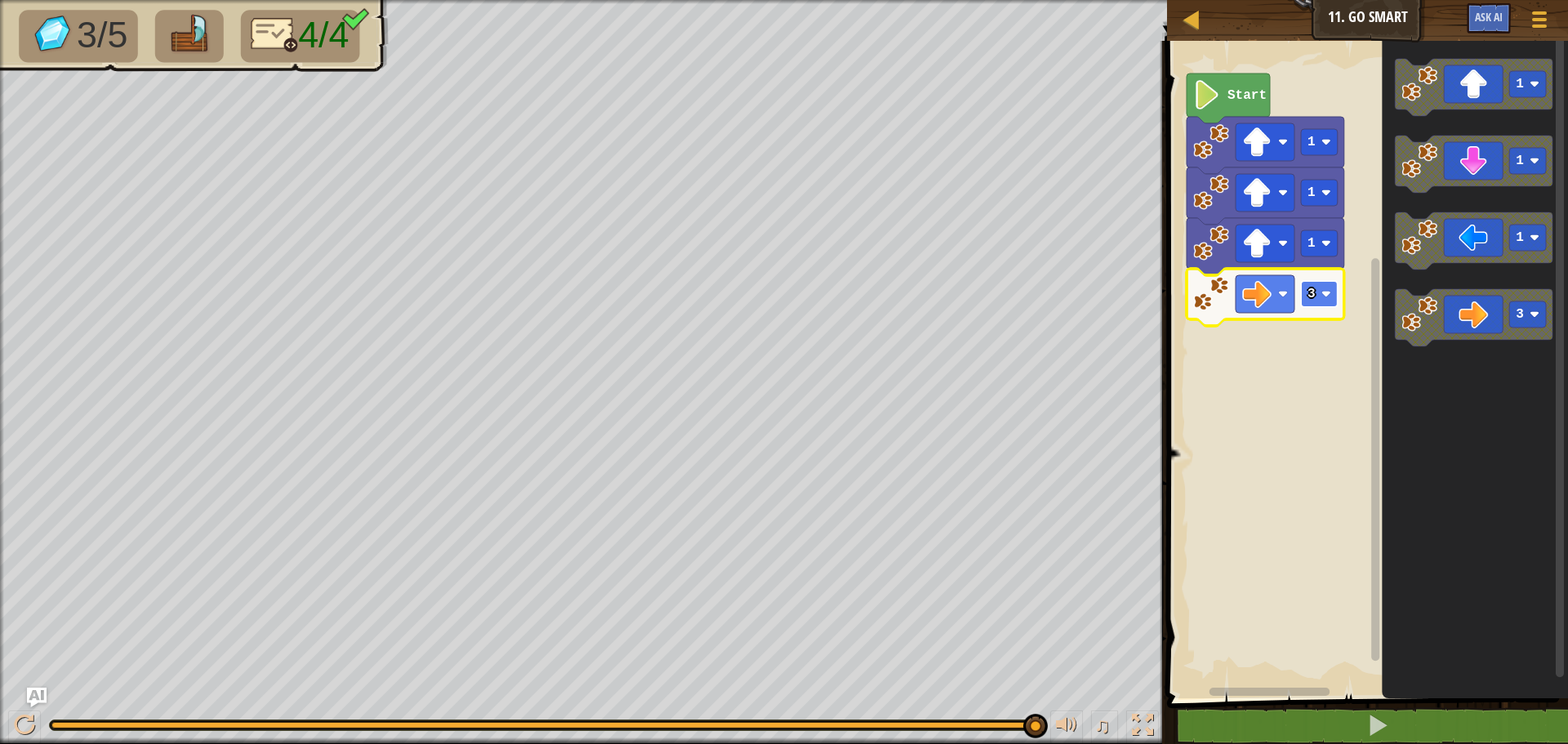
click at [1320, 290] on g "3" at bounding box center [1319, 293] width 36 height 27
click at [1523, 159] on text "1" at bounding box center [1520, 160] width 8 height 15
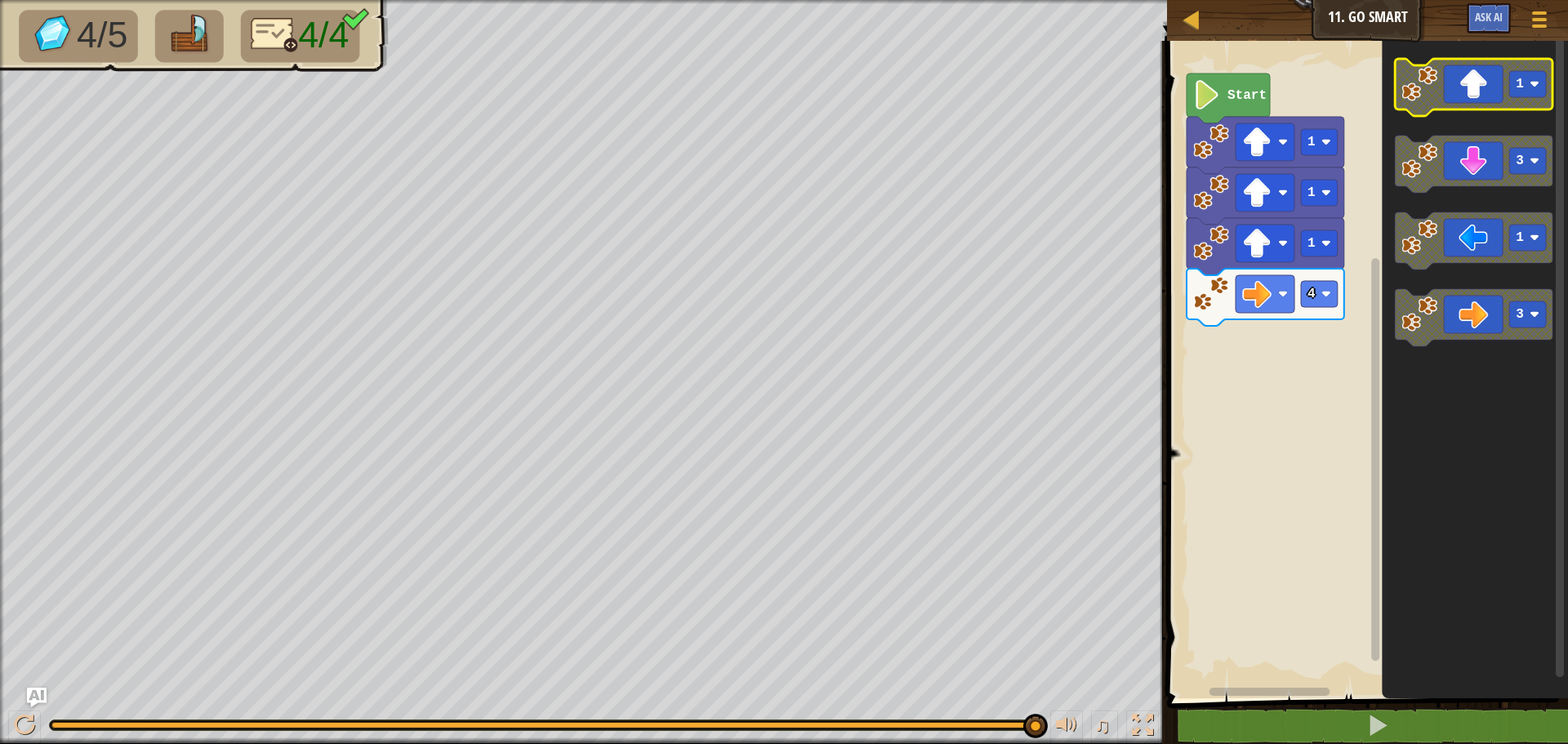
click at [1470, 108] on icon "Blockly Workspace" at bounding box center [1474, 88] width 157 height 57
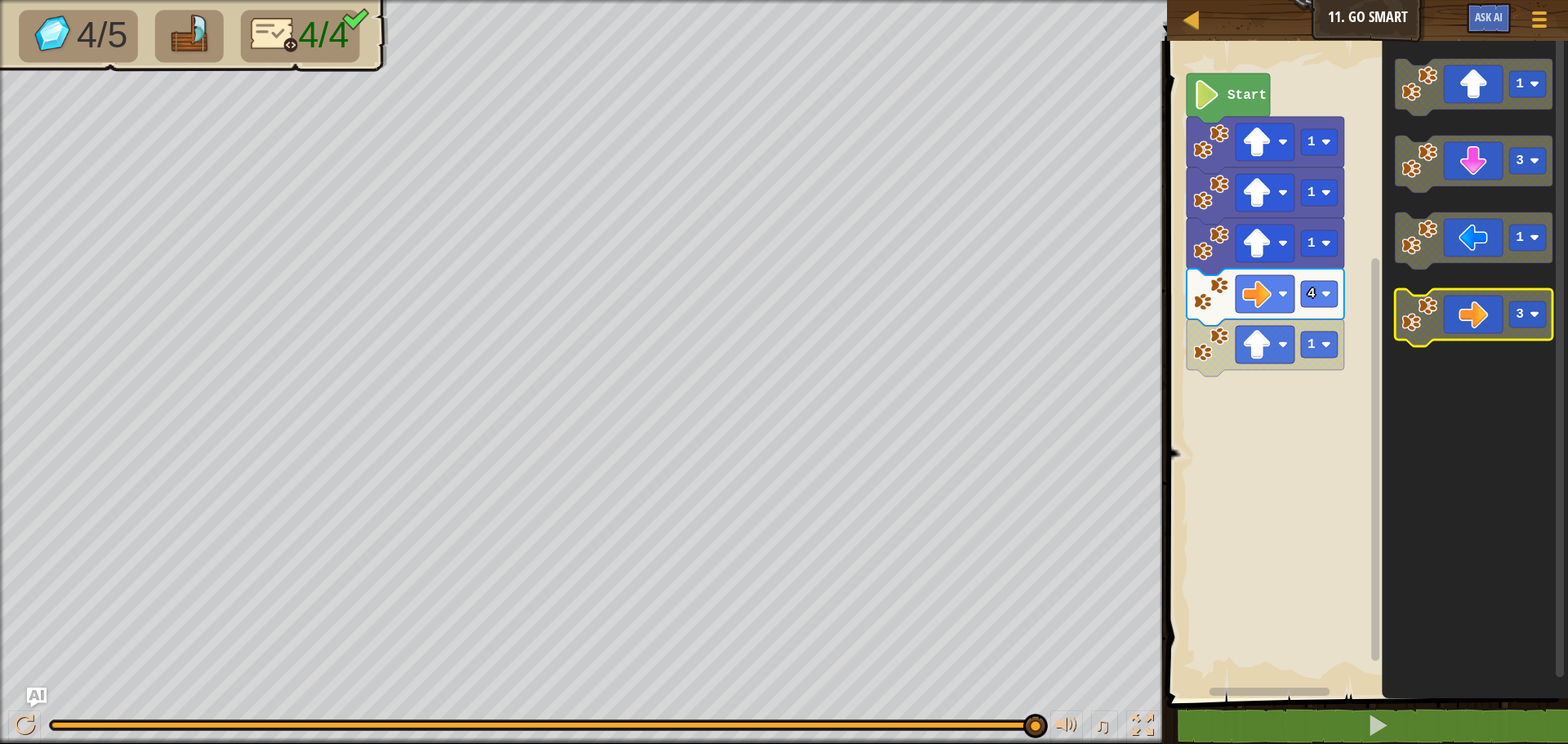
click at [1488, 310] on icon "Blockly Workspace" at bounding box center [1474, 318] width 157 height 57
